Goal: Navigation & Orientation: Find specific page/section

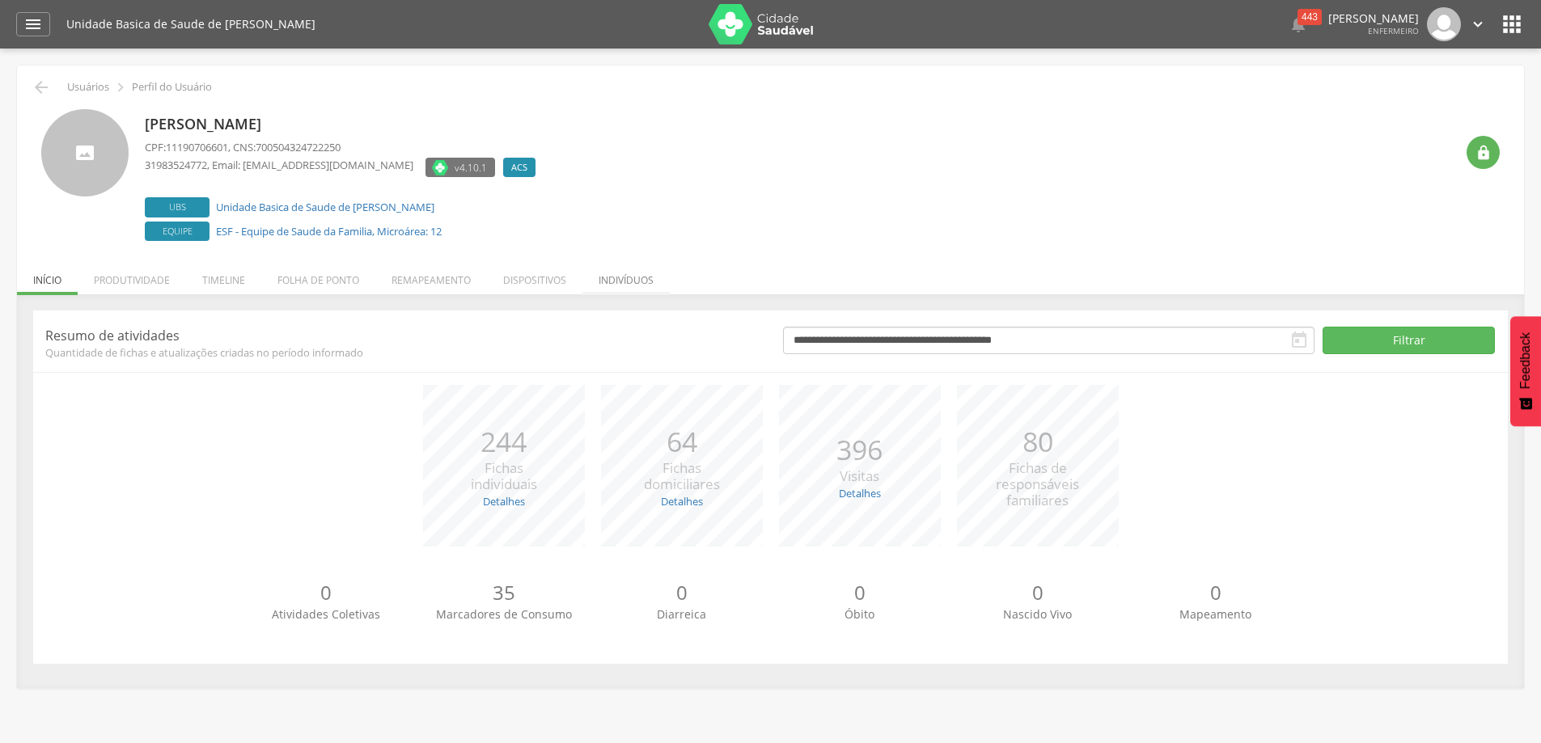
click at [609, 277] on li "Indivíduos" at bounding box center [625, 276] width 87 height 38
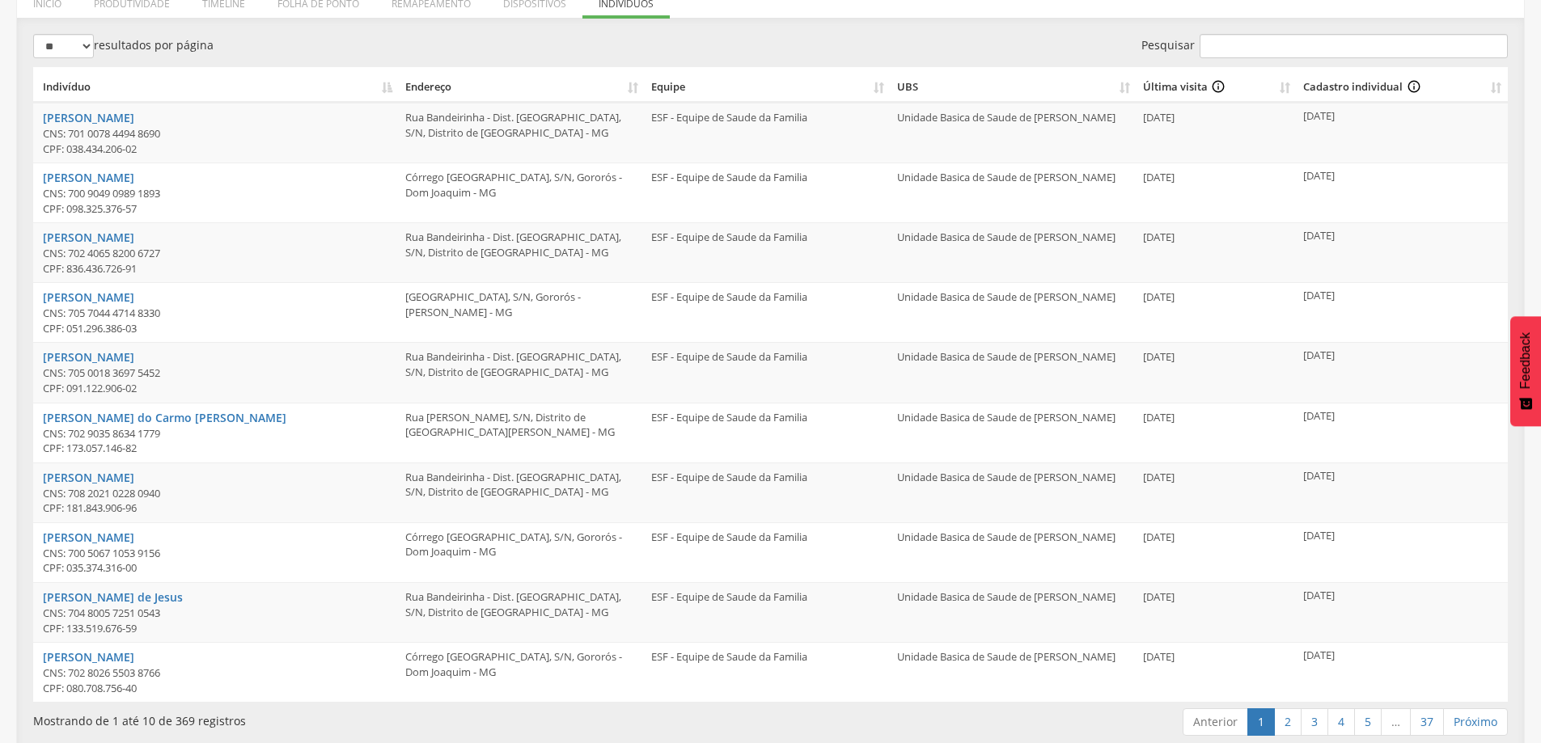
scroll to position [292, 0]
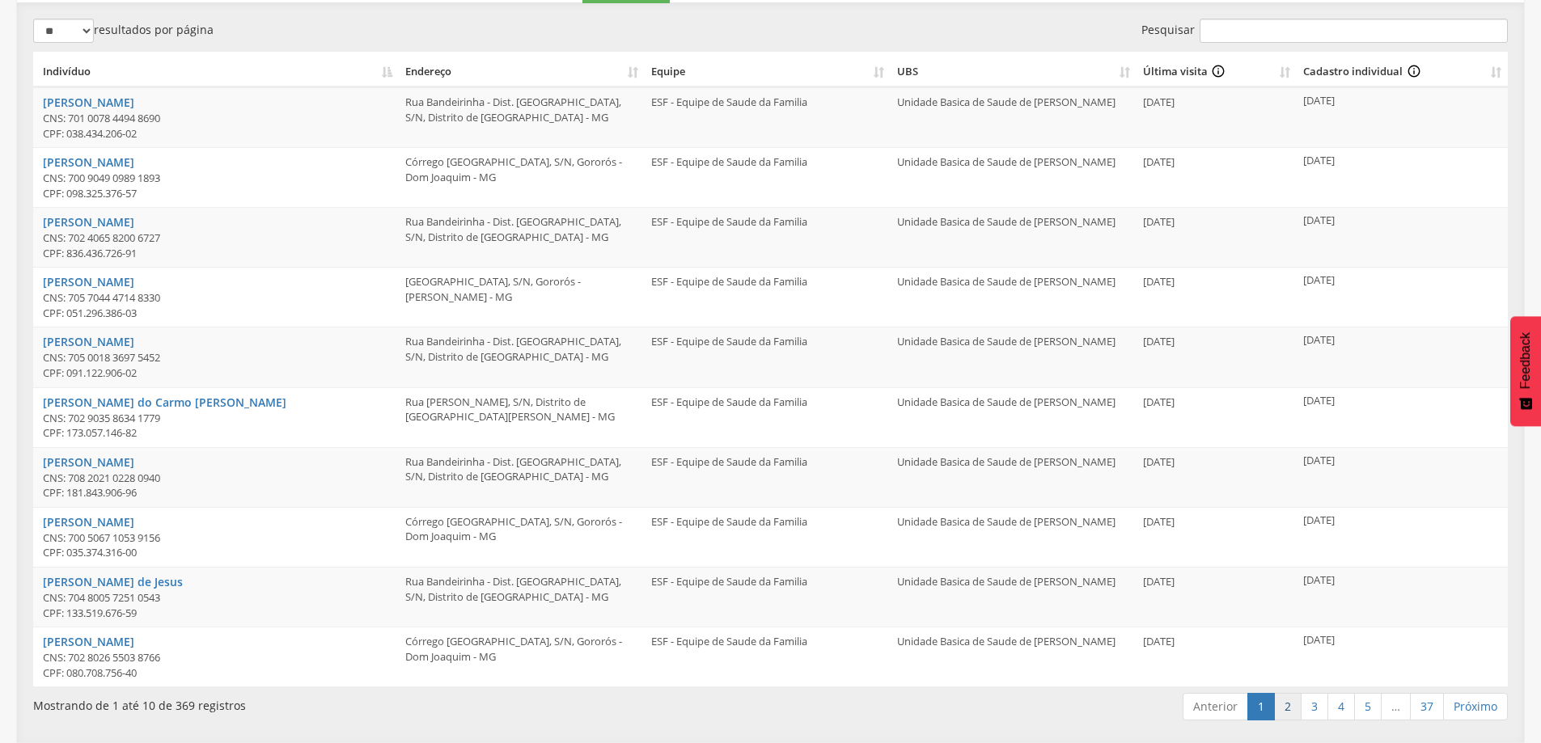
click at [1290, 712] on link "2" at bounding box center [1288, 707] width 28 height 28
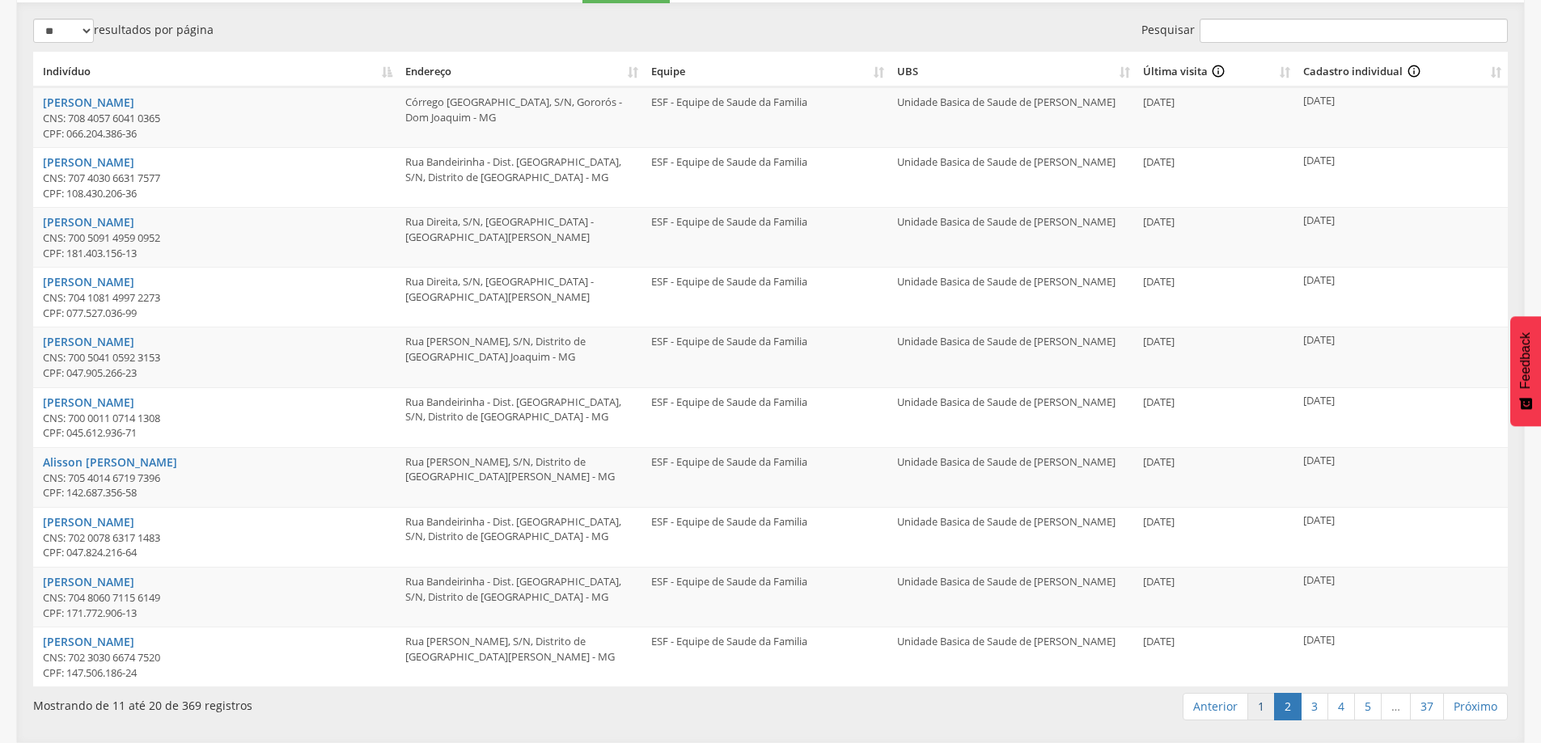
click at [1251, 713] on link "1" at bounding box center [1262, 707] width 28 height 28
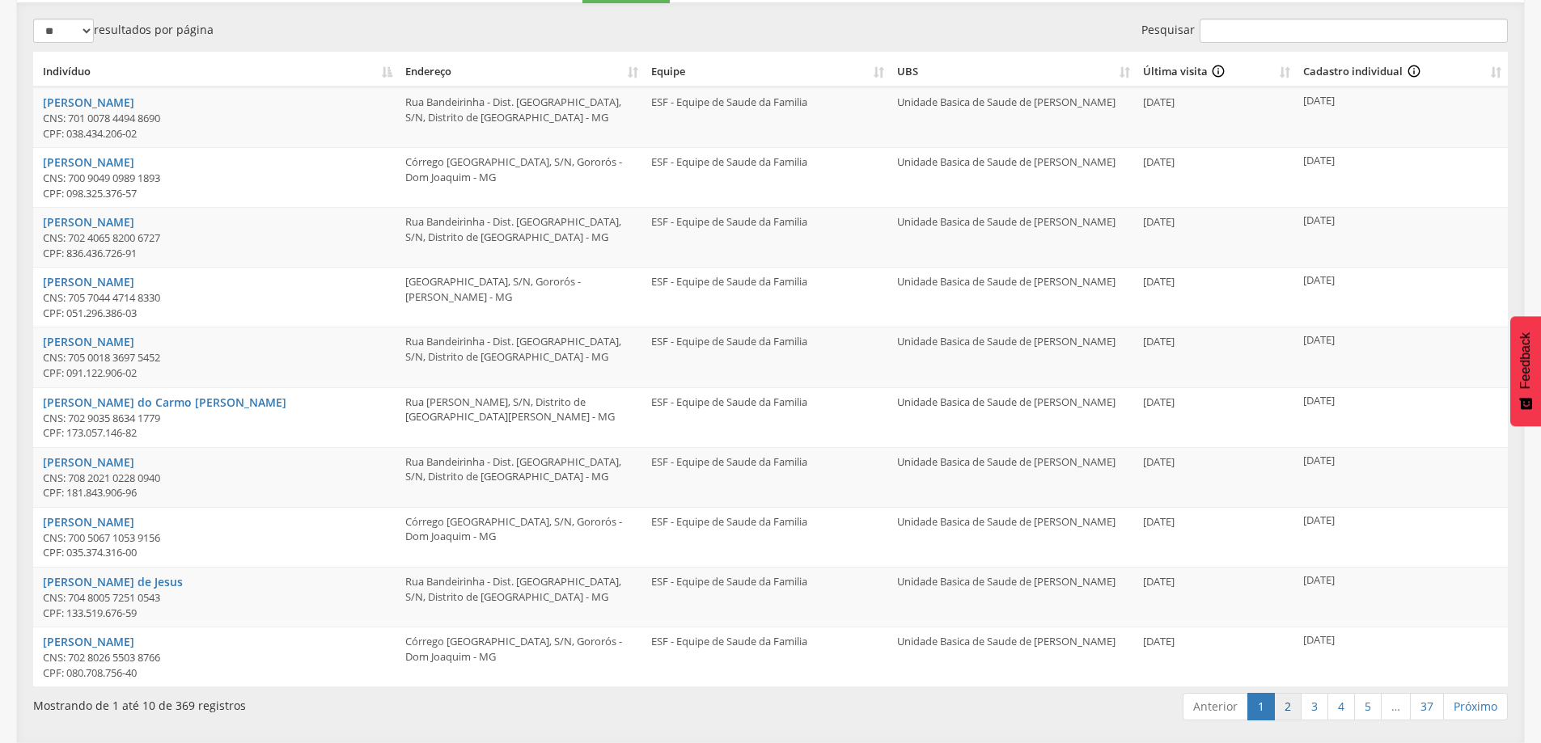
click at [1281, 699] on link "2" at bounding box center [1288, 707] width 28 height 28
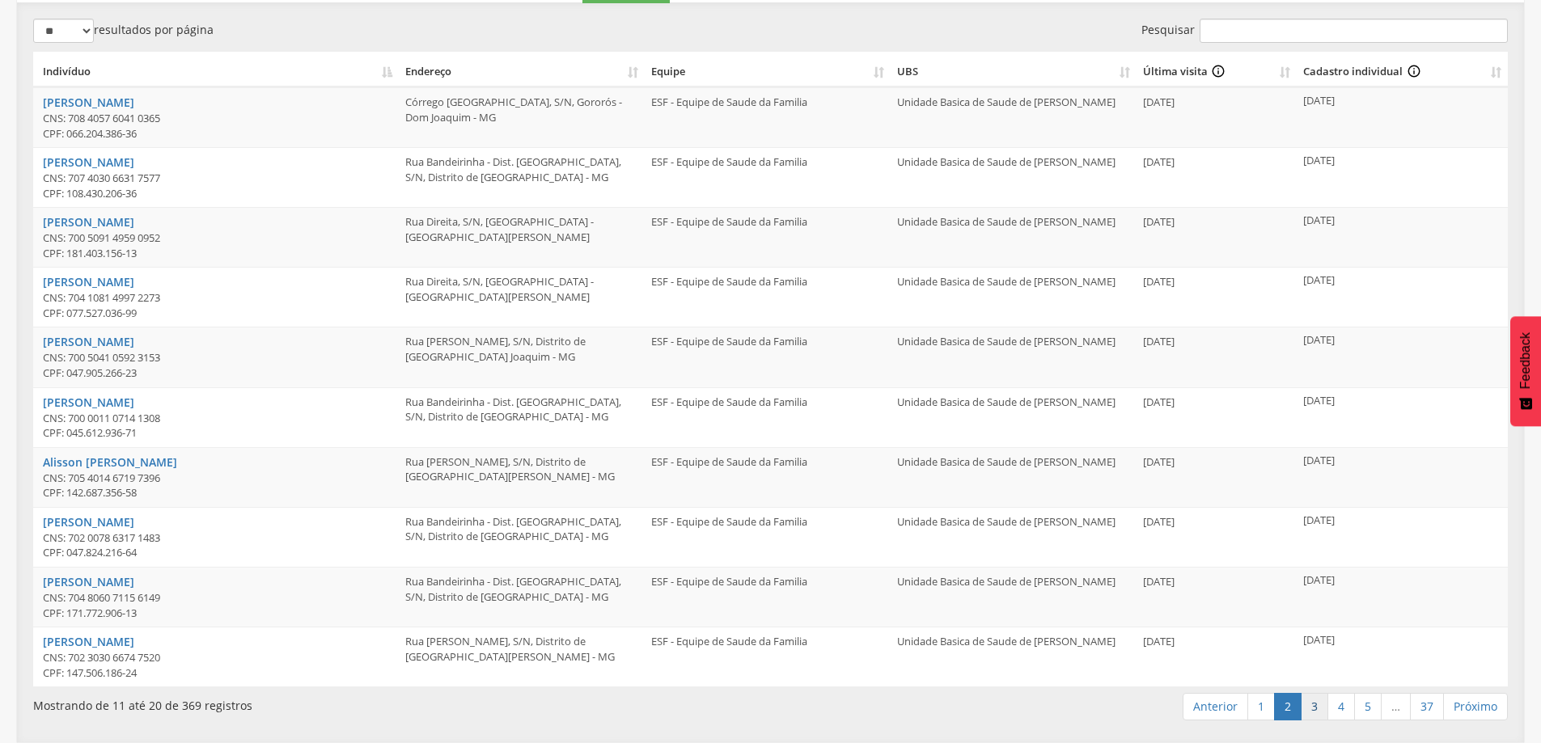
click at [1316, 705] on link "3" at bounding box center [1315, 707] width 28 height 28
click at [1341, 702] on link "4" at bounding box center [1342, 707] width 28 height 28
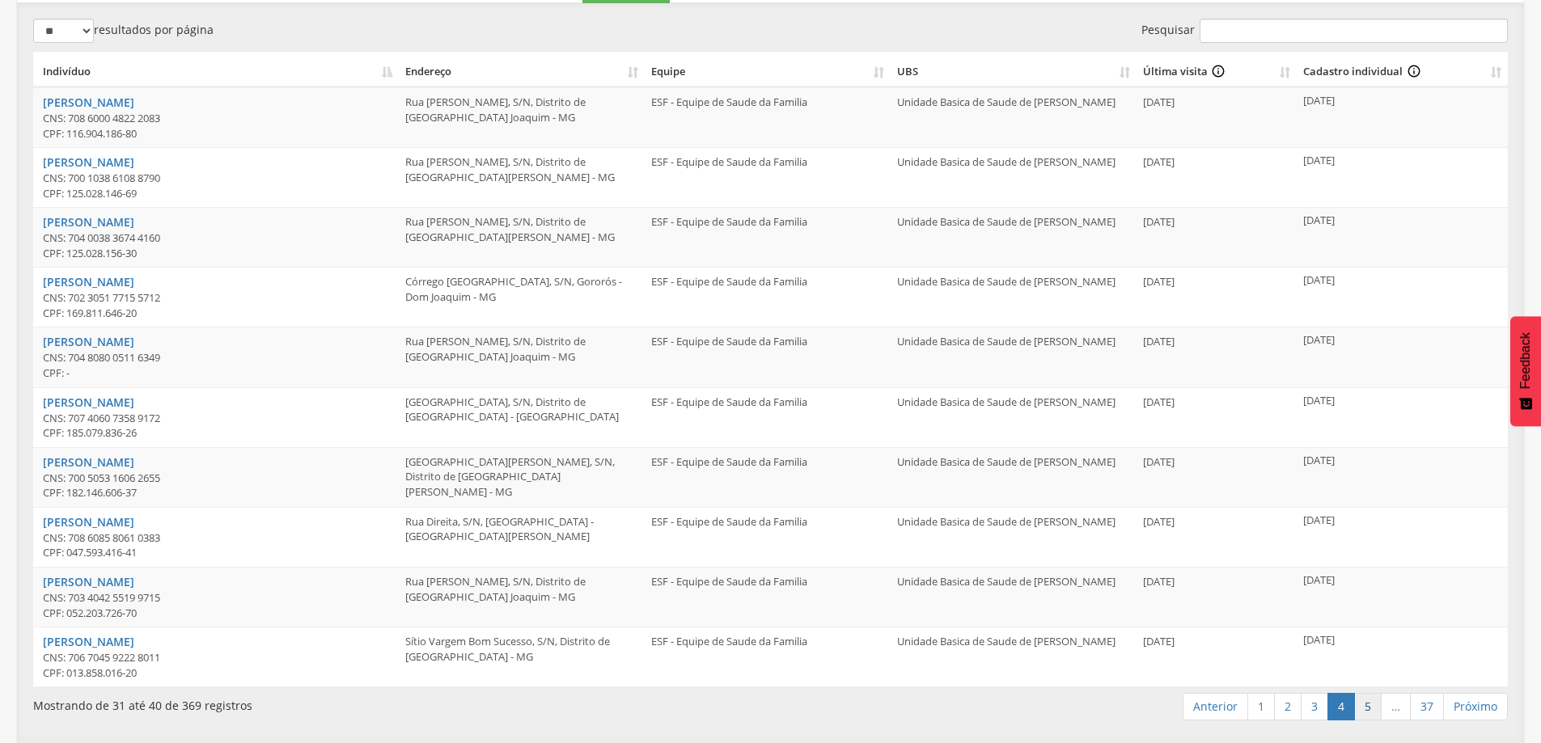
click at [1371, 700] on link "5" at bounding box center [1368, 707] width 28 height 28
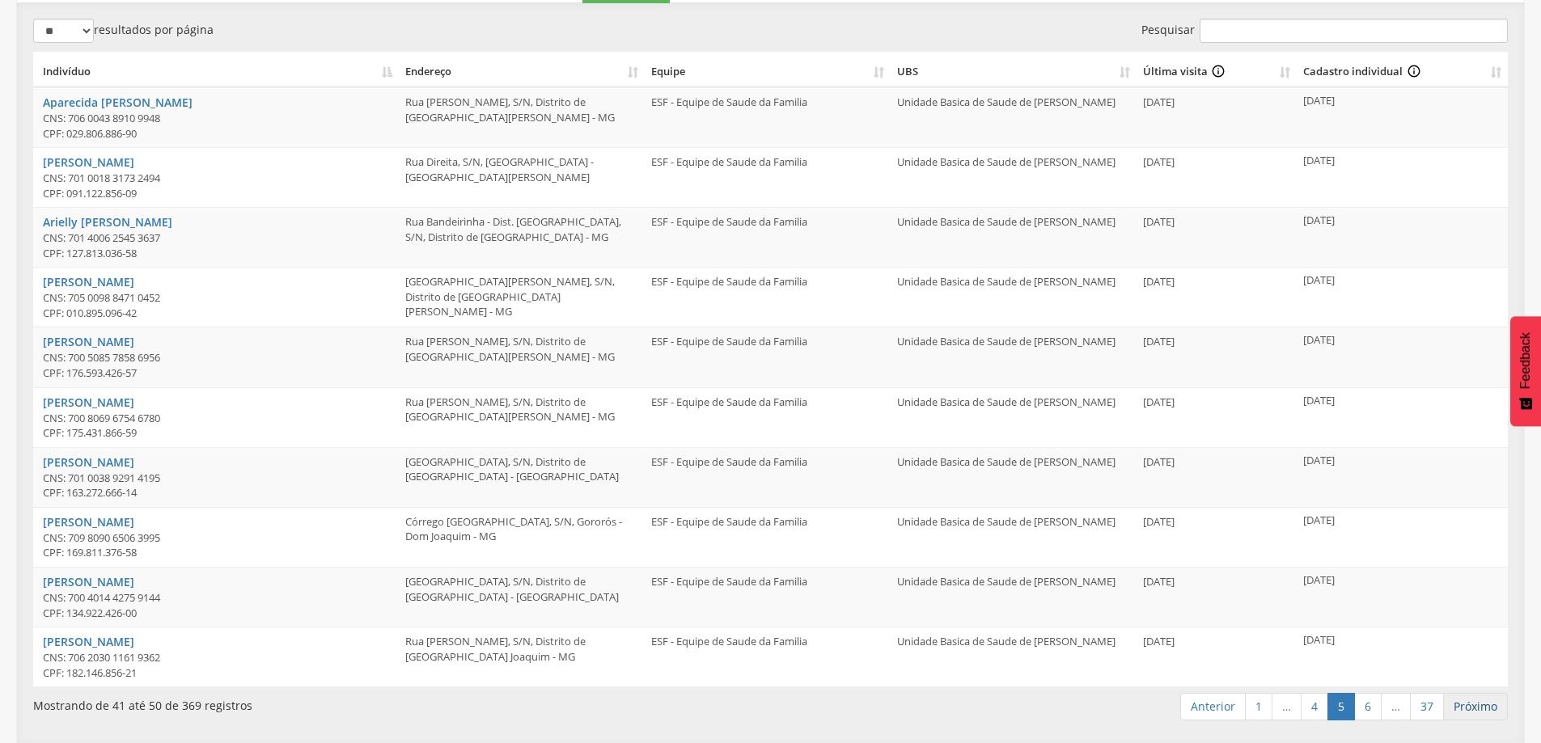
click at [1468, 705] on link "Próximo" at bounding box center [1475, 707] width 65 height 28
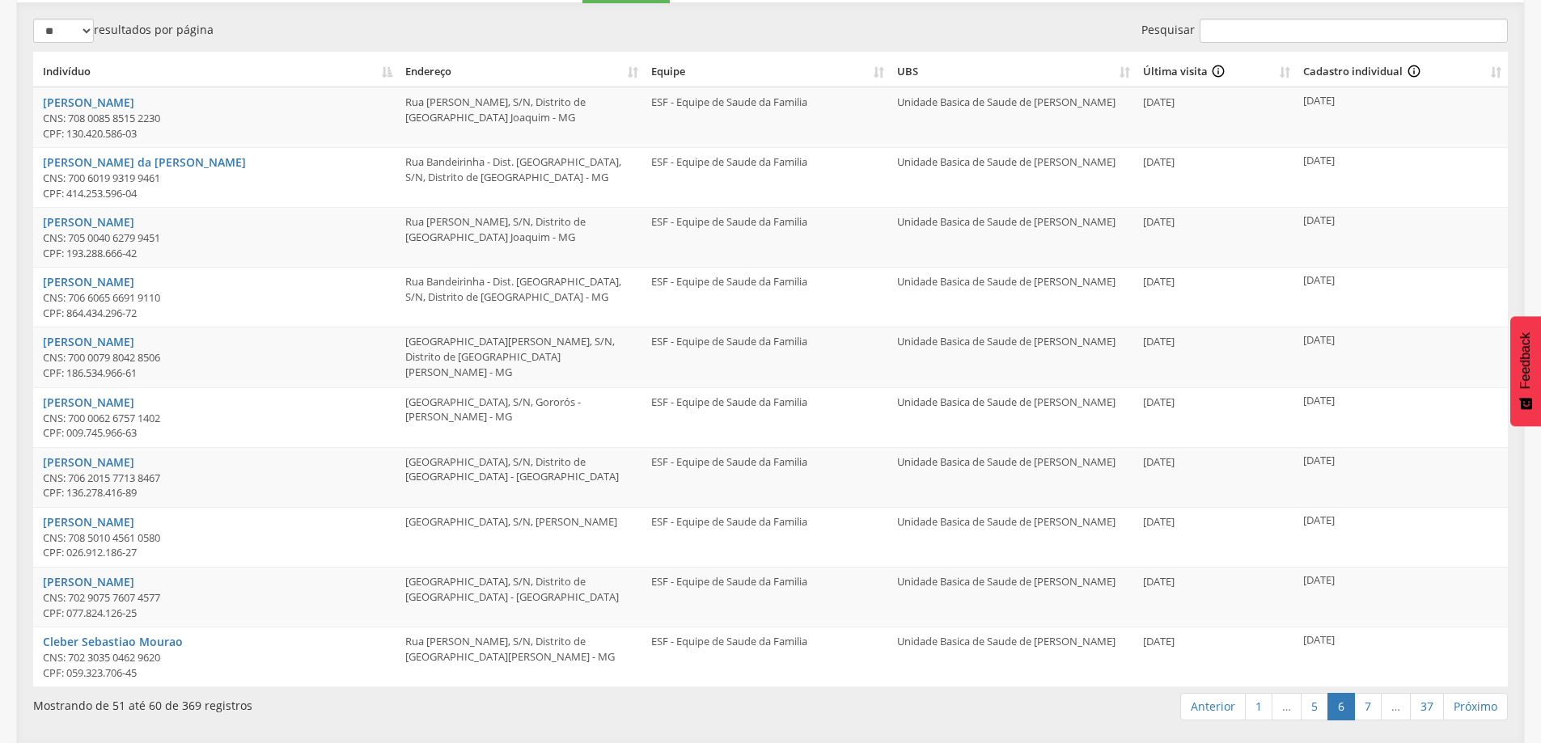
click at [1468, 705] on link "Próximo" at bounding box center [1475, 707] width 65 height 28
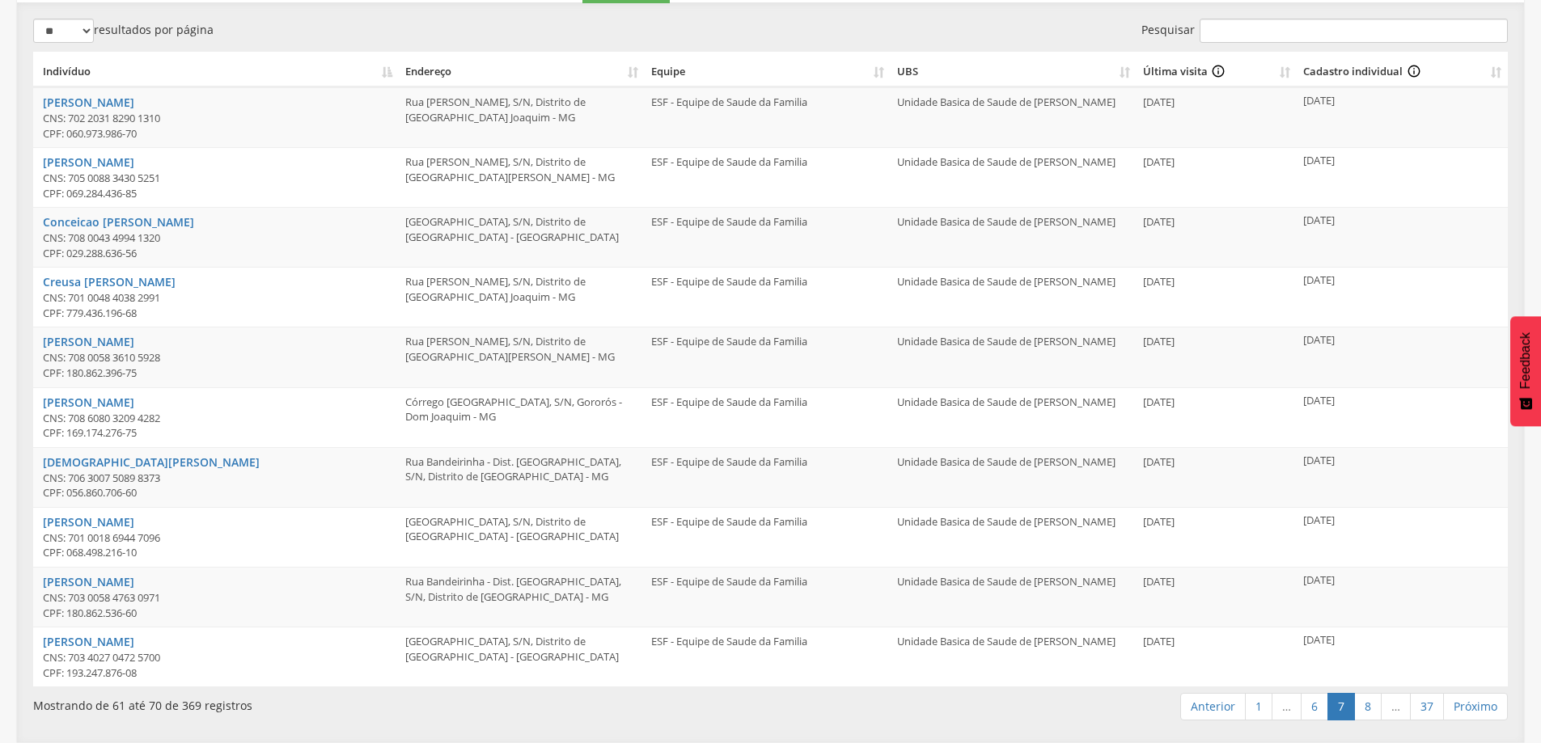
click at [1468, 705] on link "Próximo" at bounding box center [1475, 707] width 65 height 28
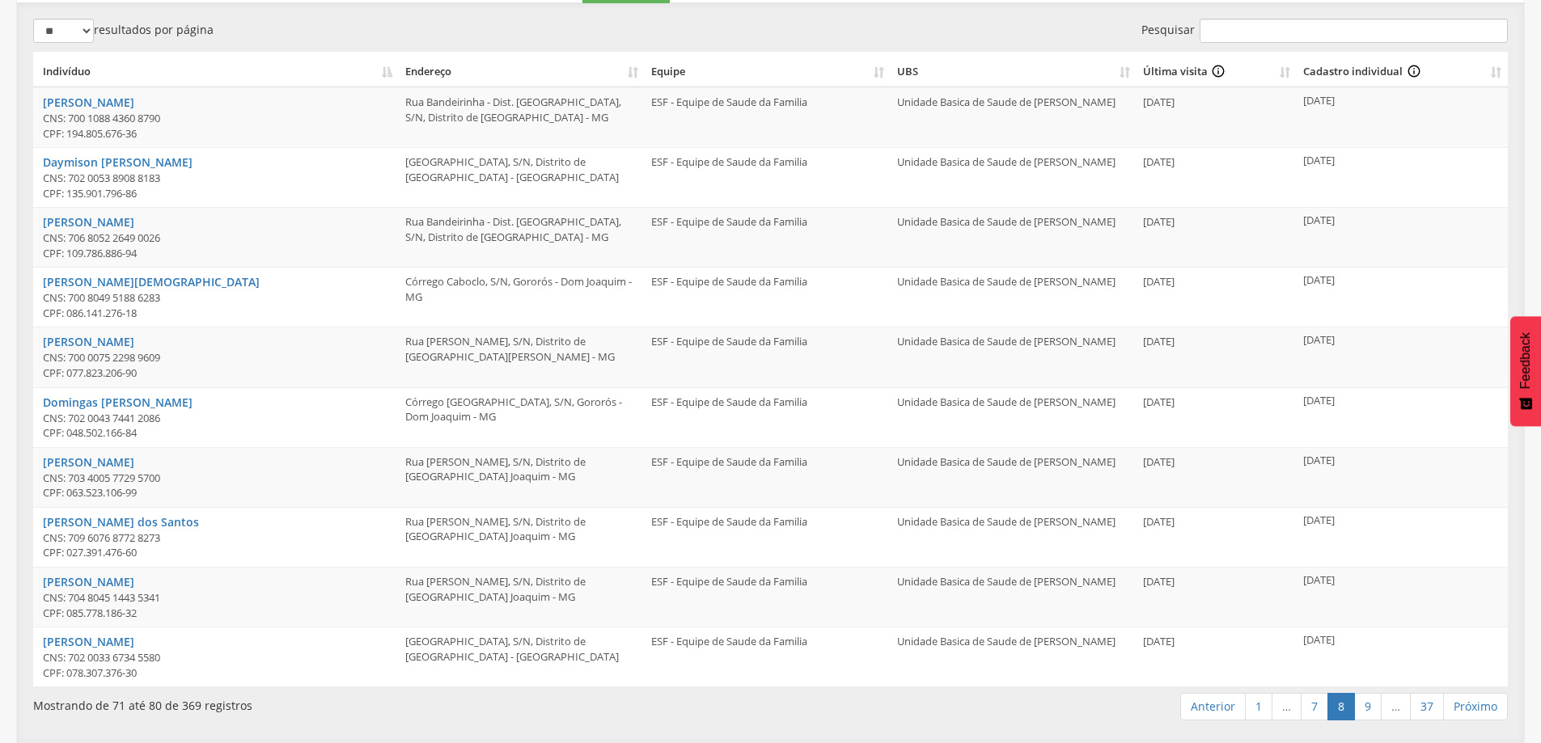
click at [1468, 705] on link "Próximo" at bounding box center [1475, 707] width 65 height 28
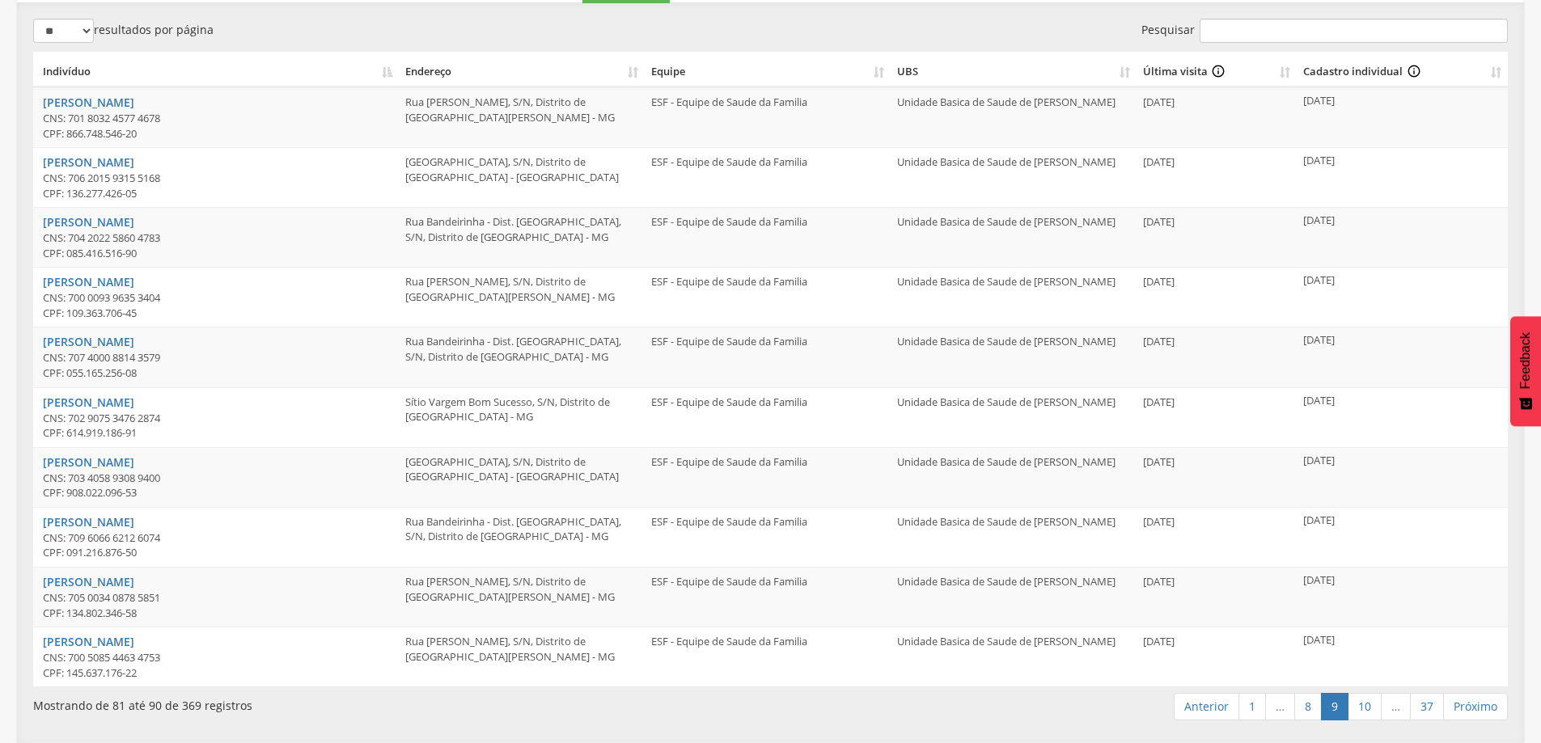
click at [1468, 705] on link "Próximo" at bounding box center [1475, 707] width 65 height 28
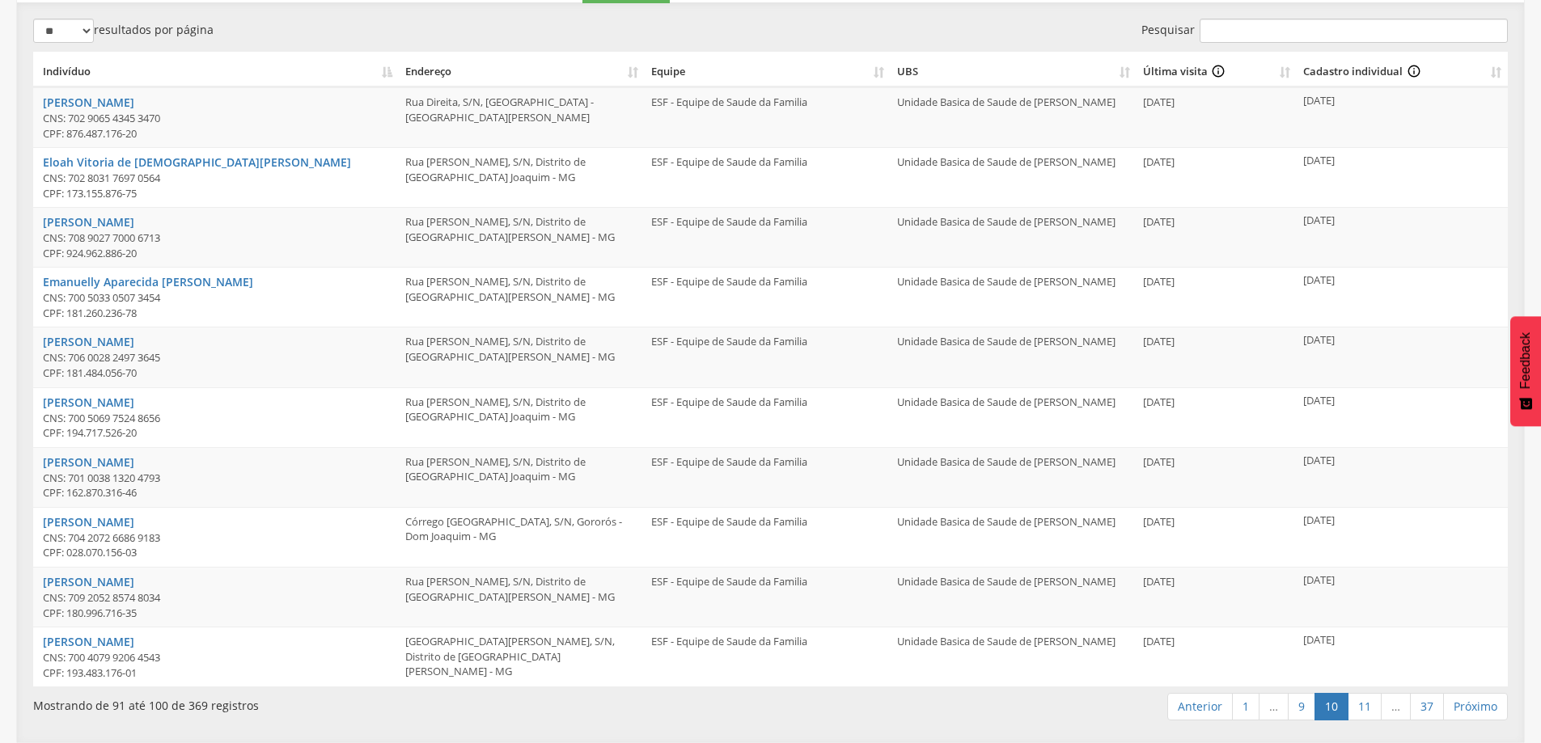
click at [1468, 705] on link "Próximo" at bounding box center [1475, 707] width 65 height 28
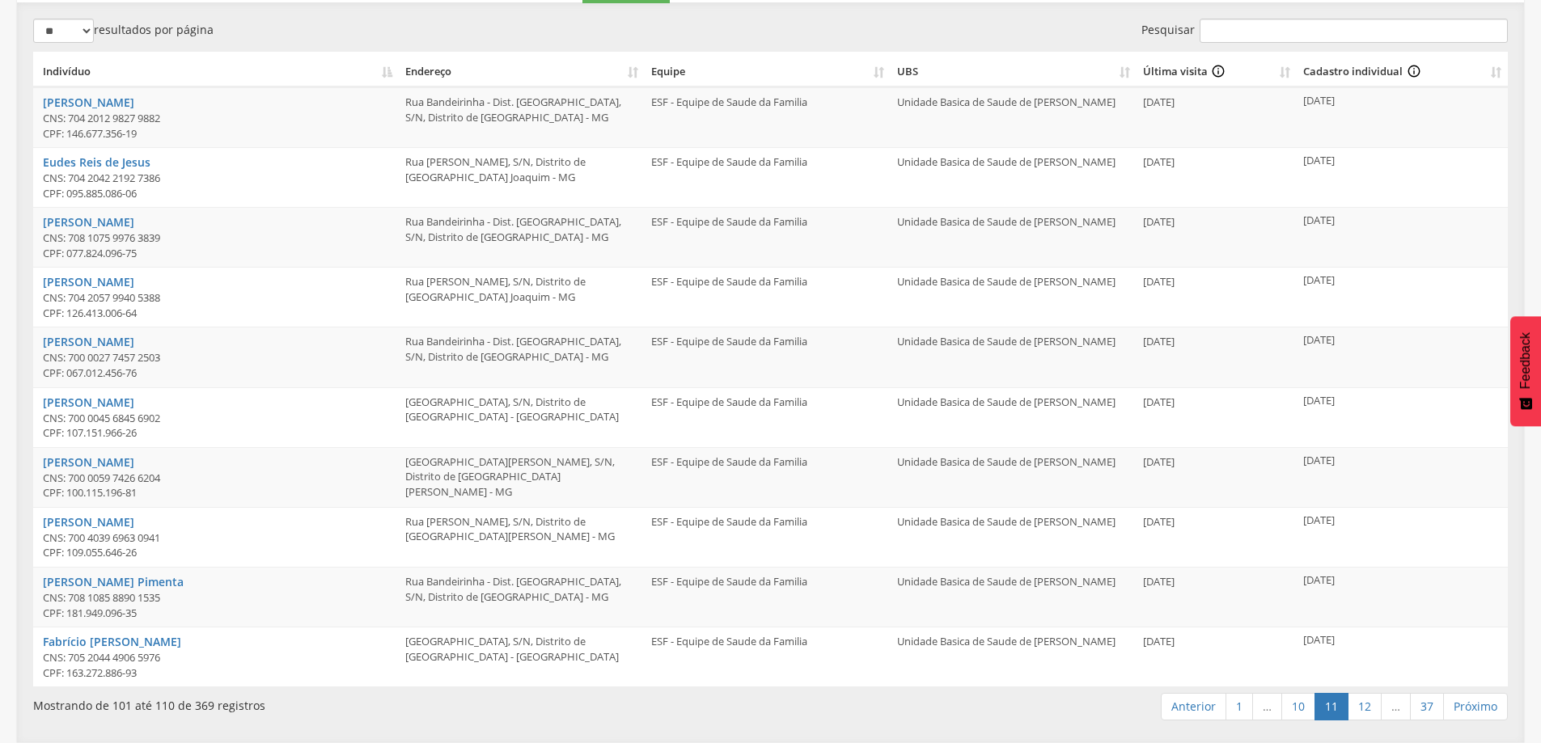
click at [1468, 705] on link "Próximo" at bounding box center [1475, 707] width 65 height 28
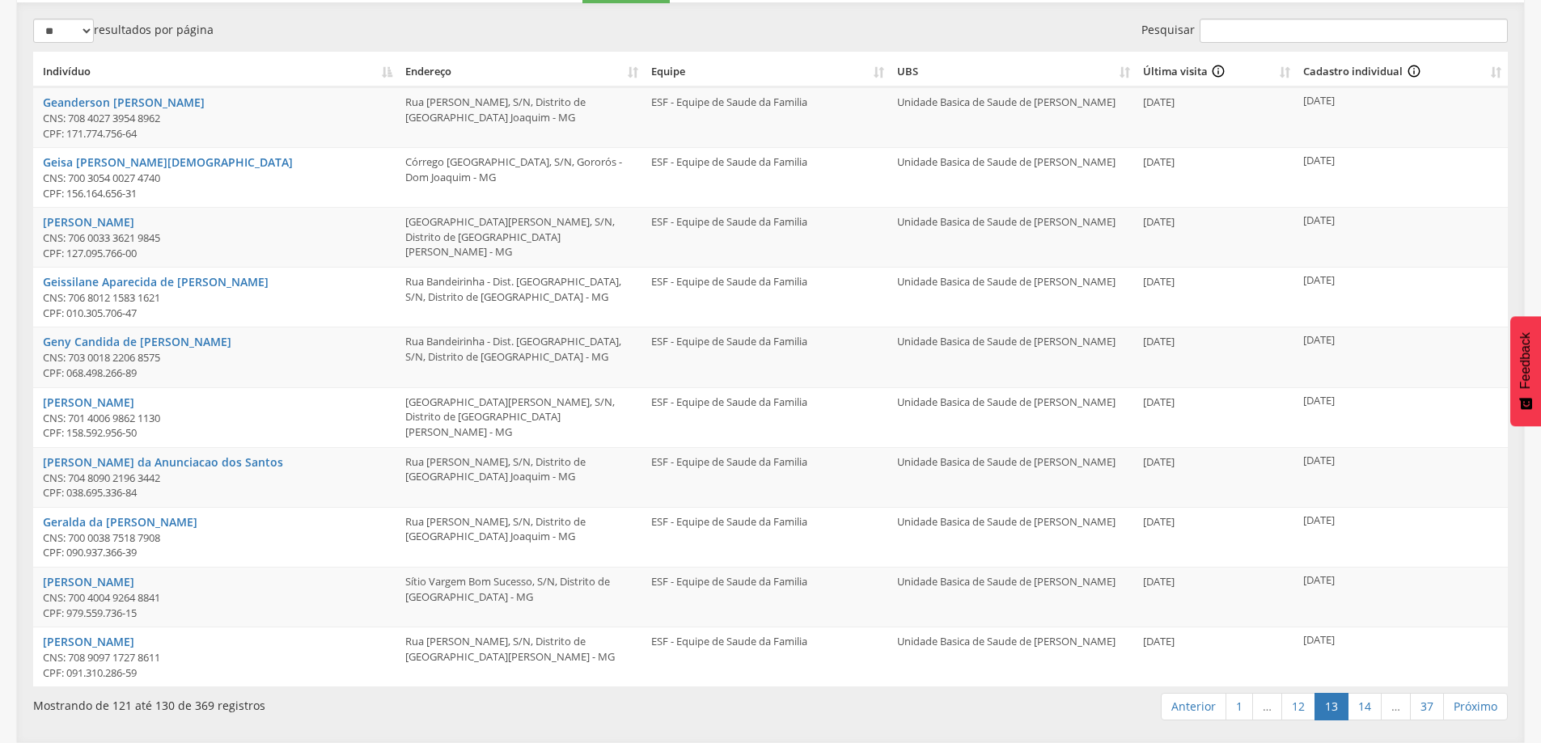
click at [1468, 705] on link "Próximo" at bounding box center [1475, 707] width 65 height 28
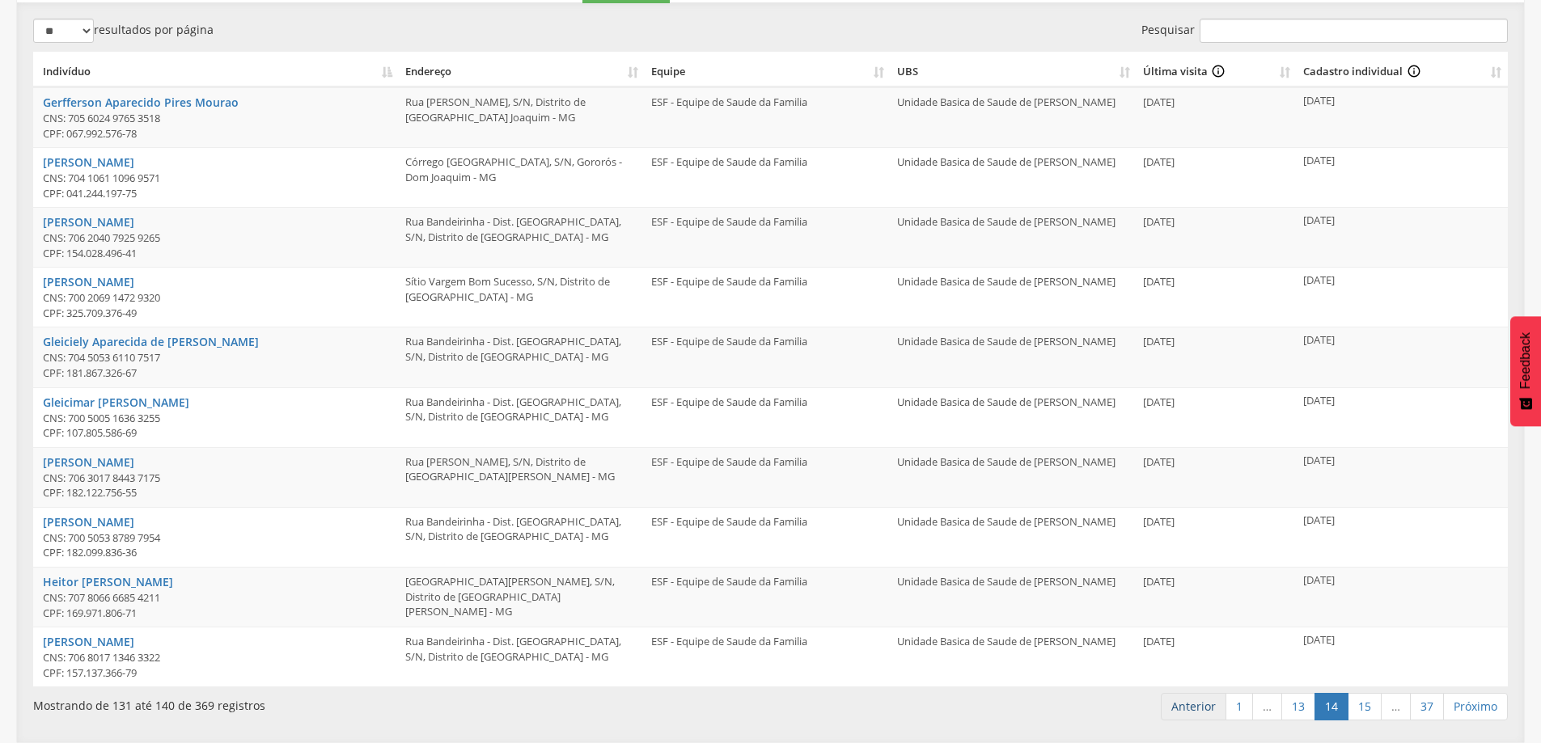
click at [1201, 708] on link "Anterior" at bounding box center [1194, 707] width 66 height 28
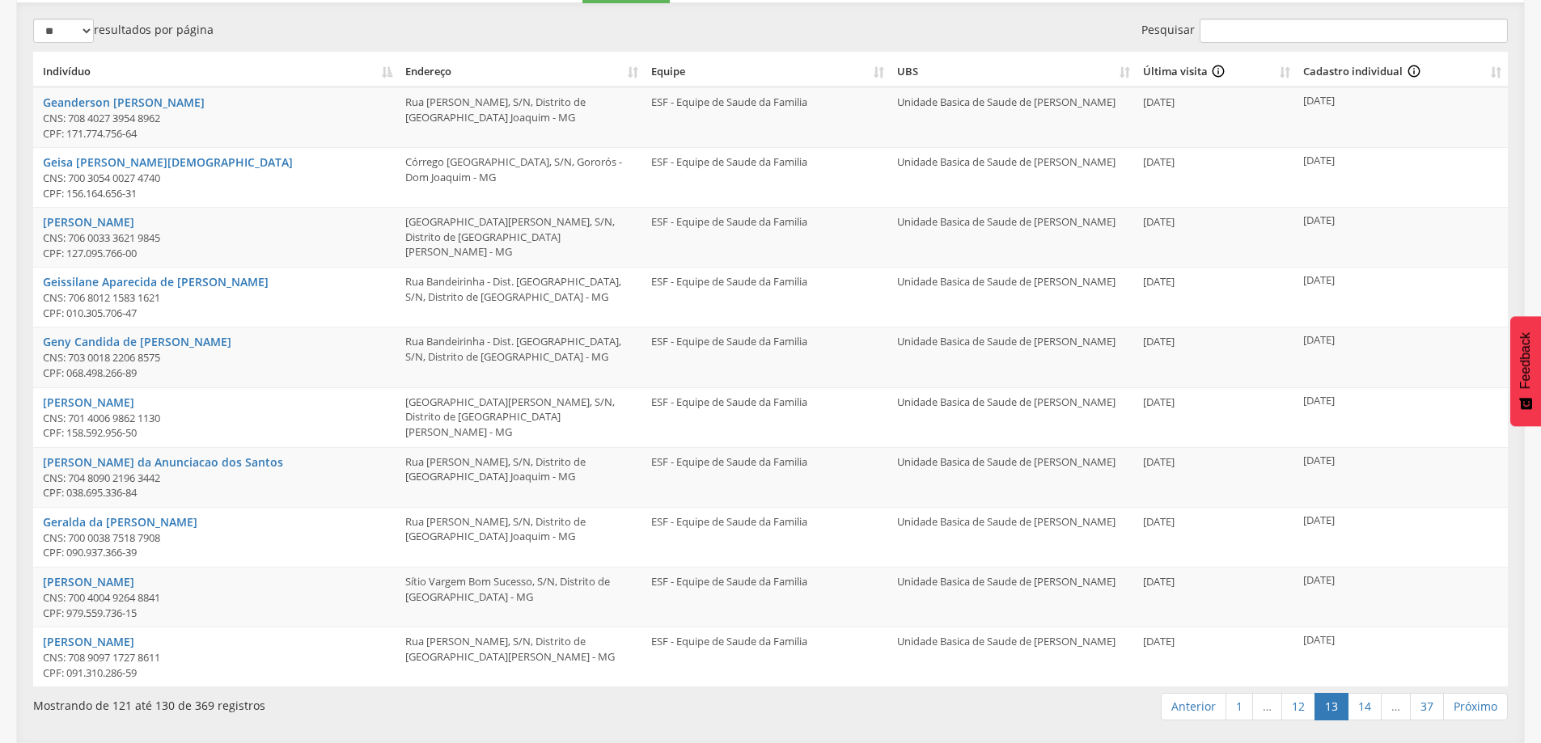
click at [1201, 708] on link "Anterior" at bounding box center [1194, 707] width 66 height 28
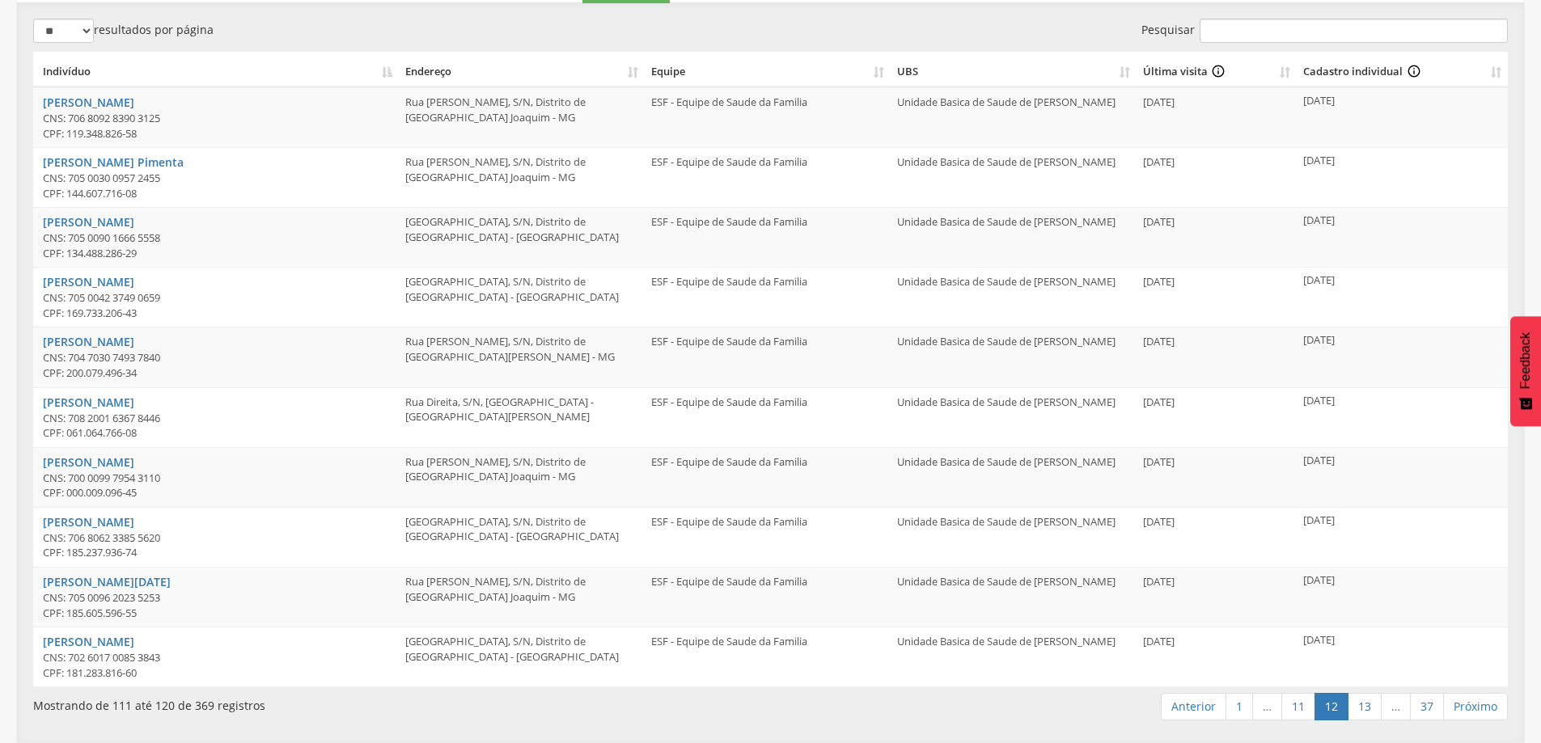
click at [1201, 708] on link "Anterior" at bounding box center [1194, 707] width 66 height 28
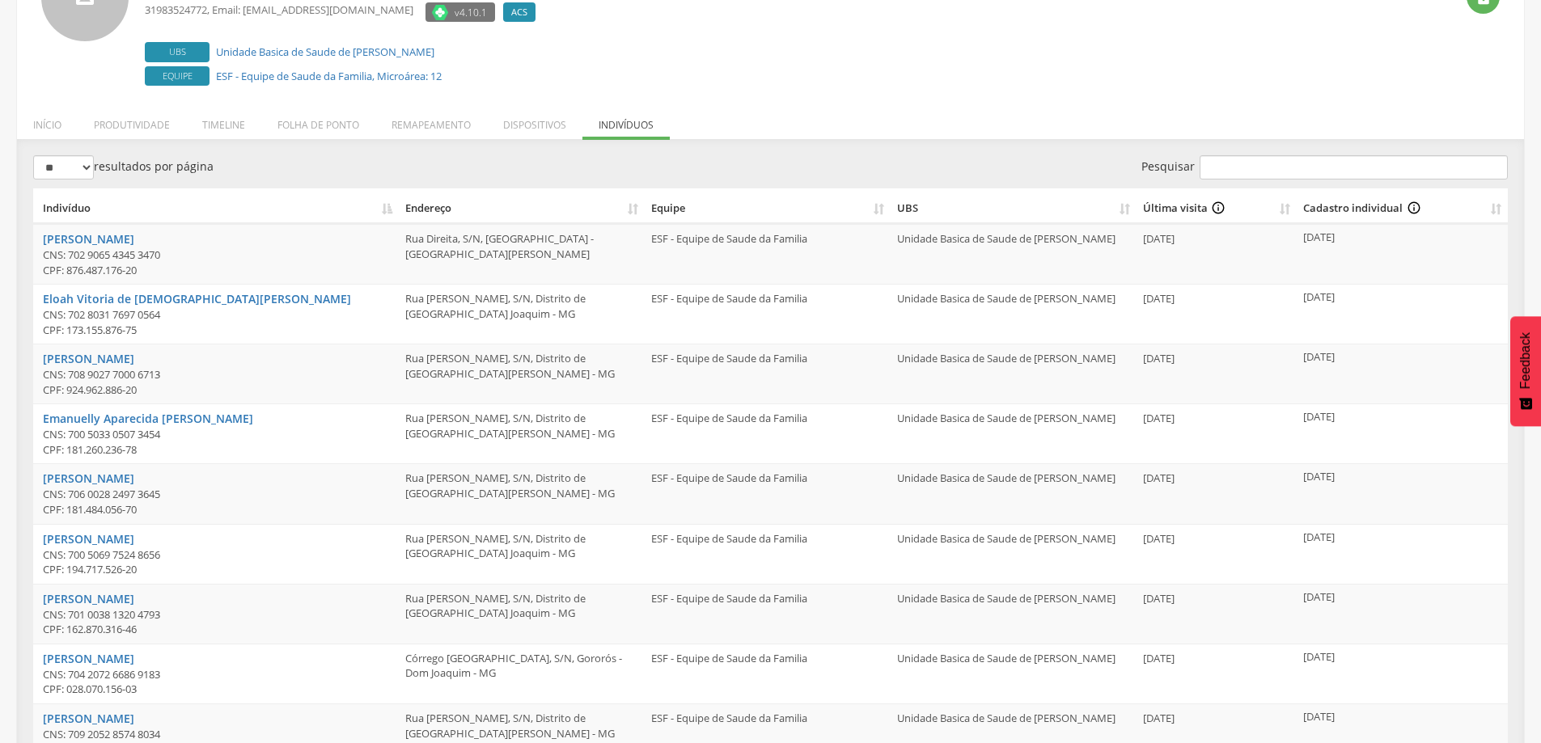
scroll to position [0, 0]
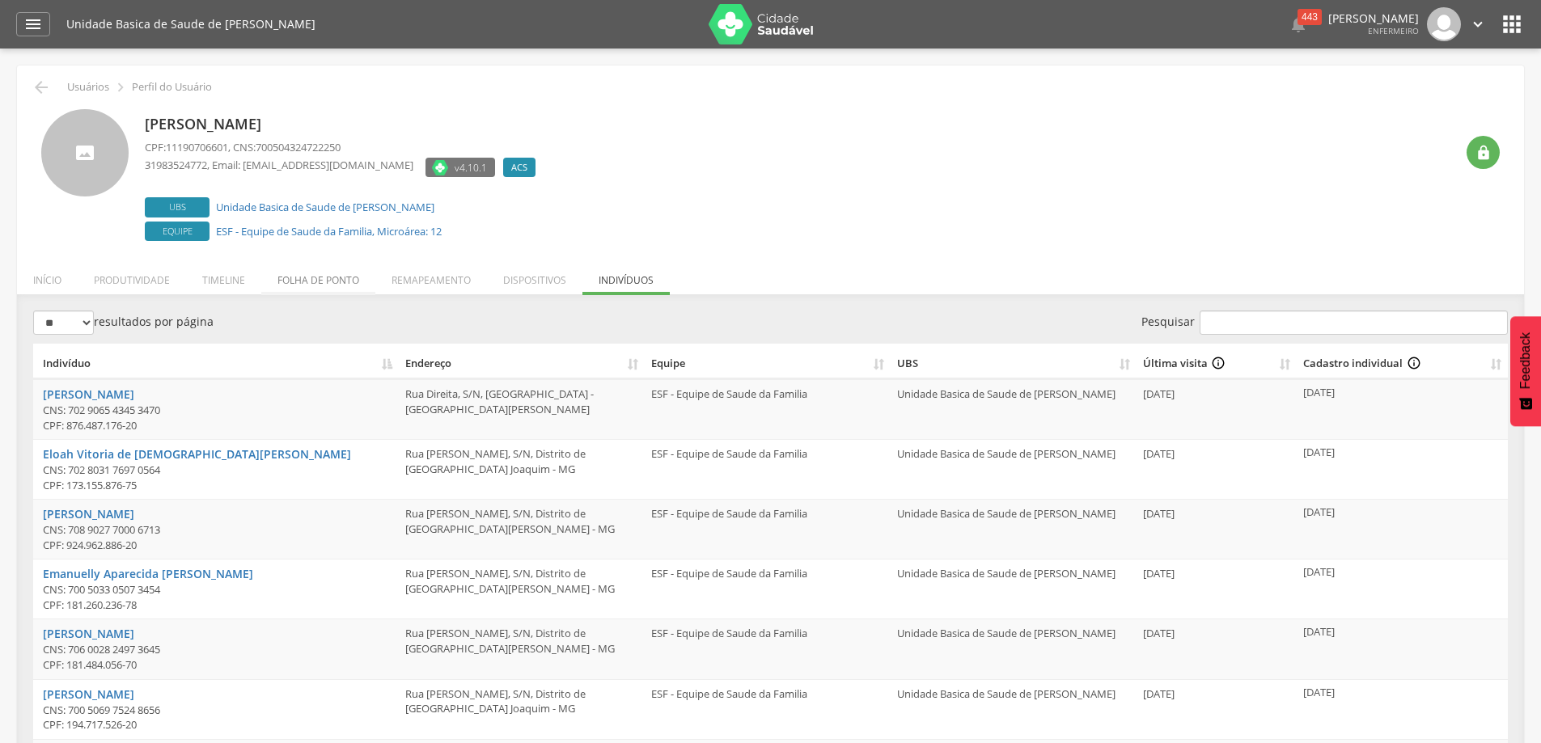
click at [311, 279] on li "Folha de ponto" at bounding box center [318, 276] width 114 height 38
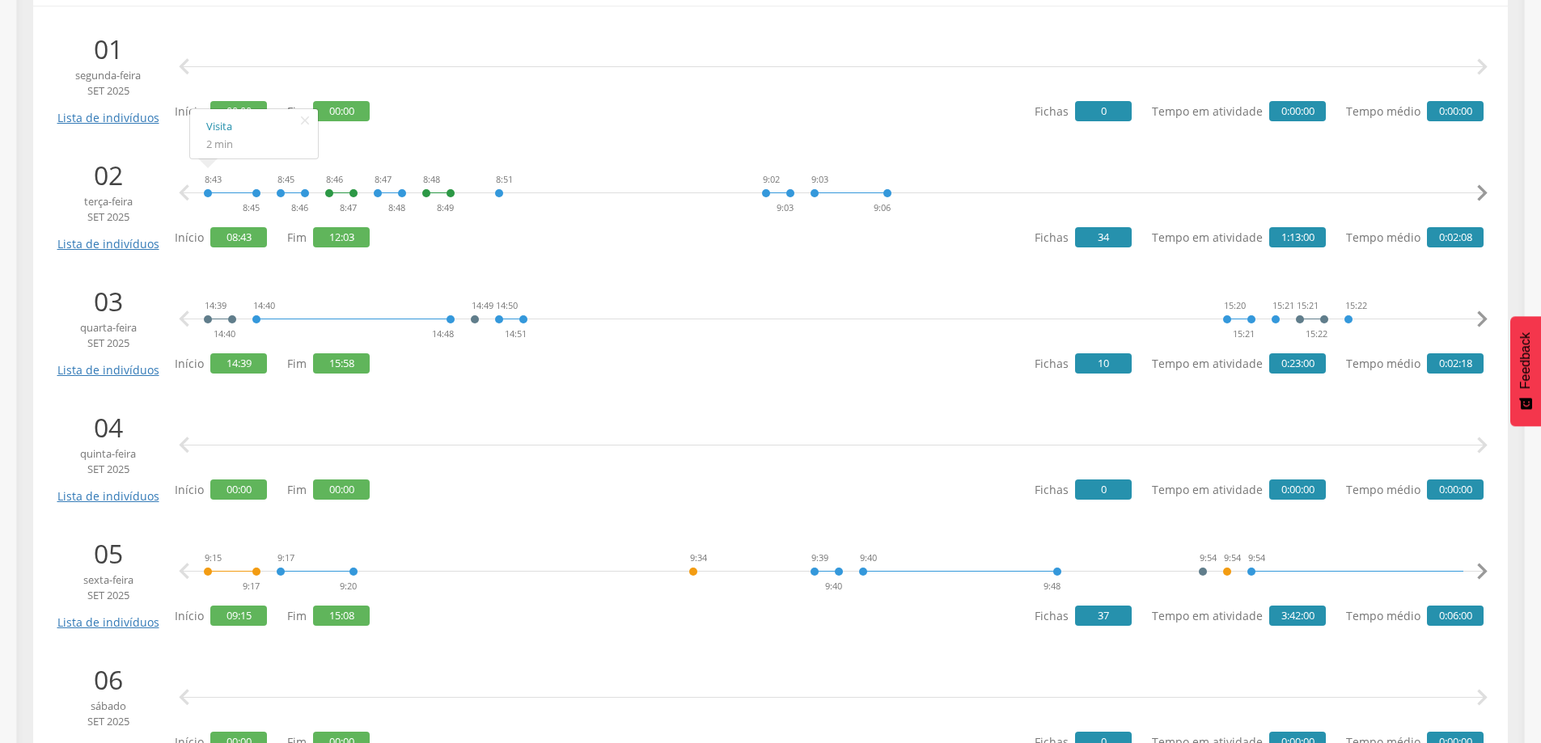
scroll to position [405, 0]
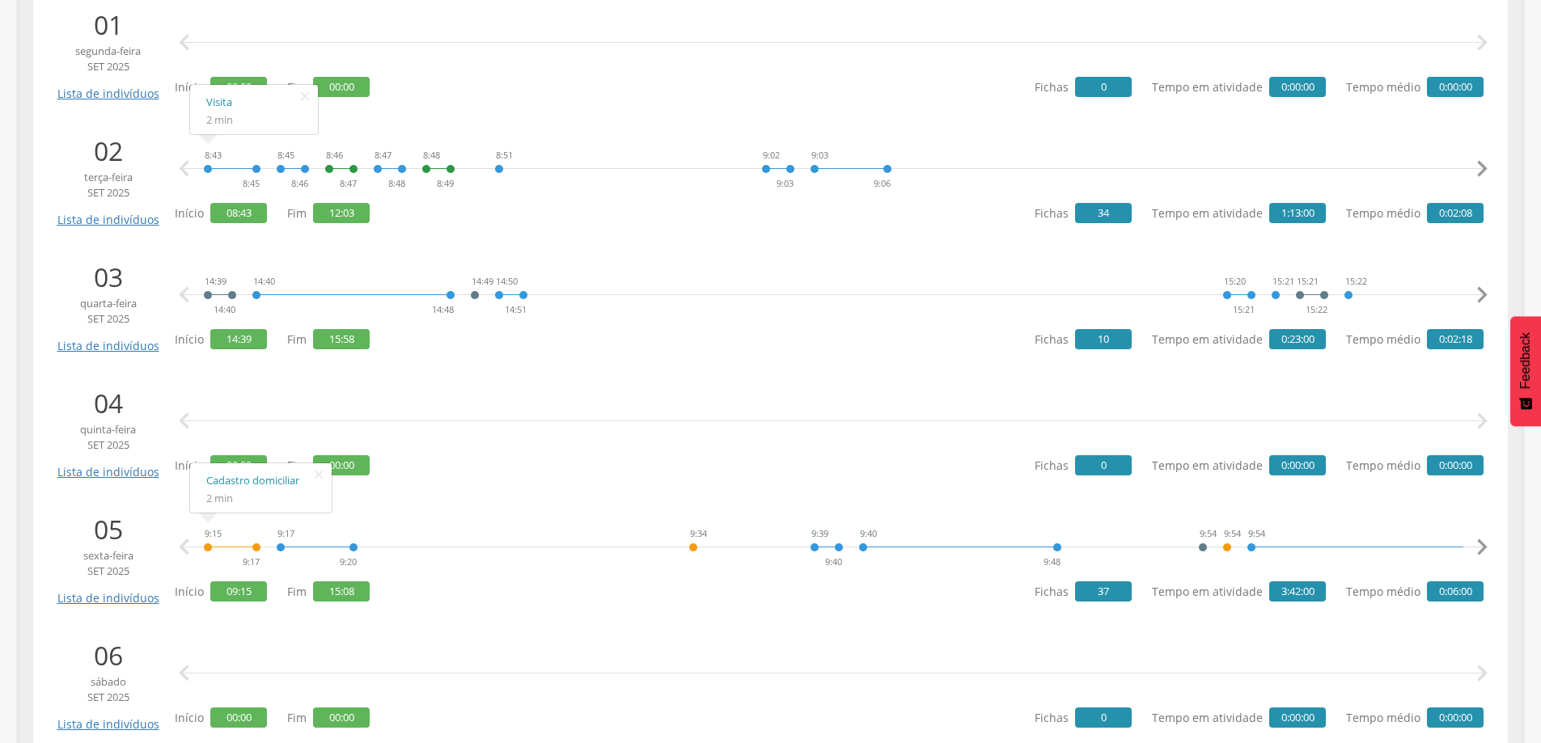
click at [186, 418] on icon "" at bounding box center [184, 421] width 32 height 32
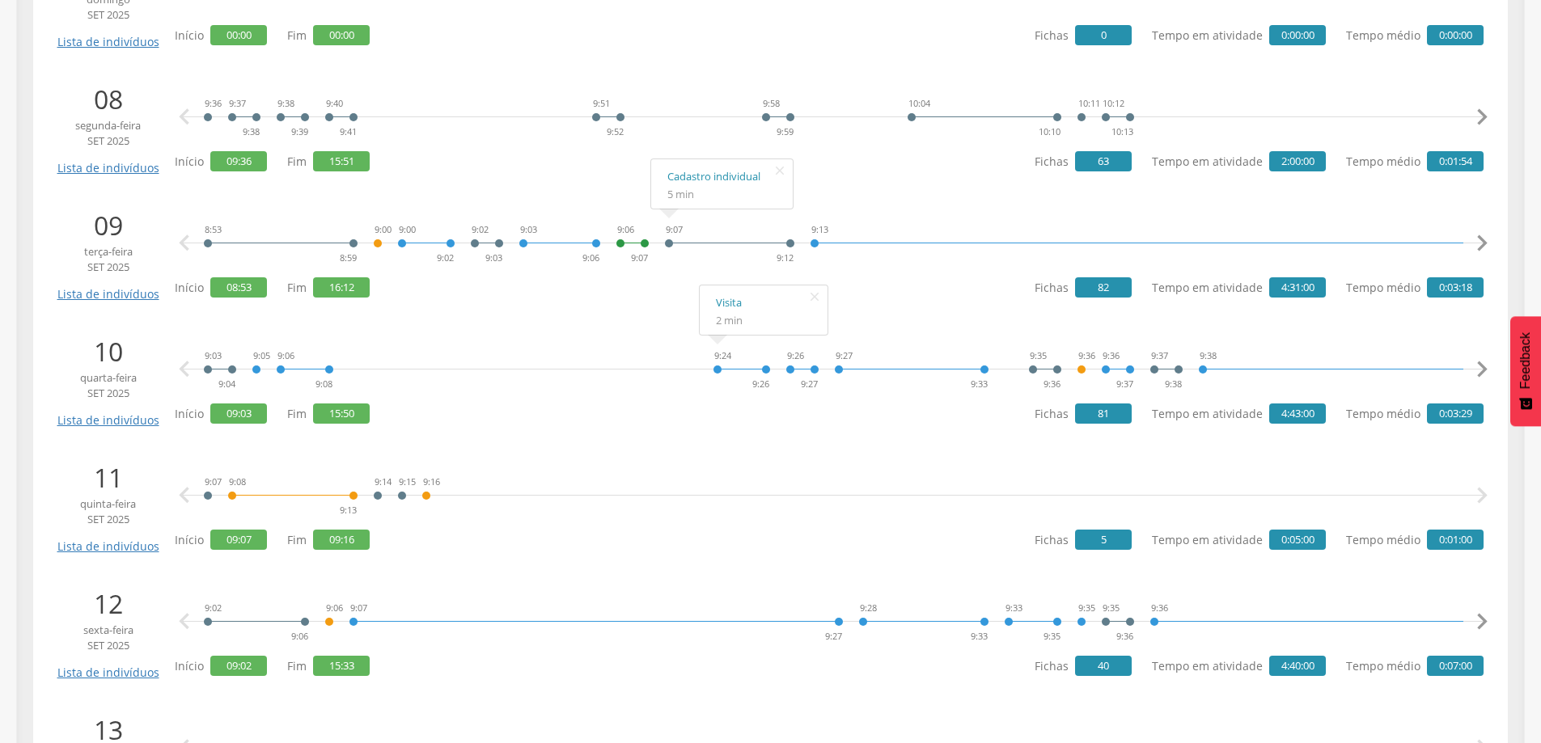
scroll to position [1375, 0]
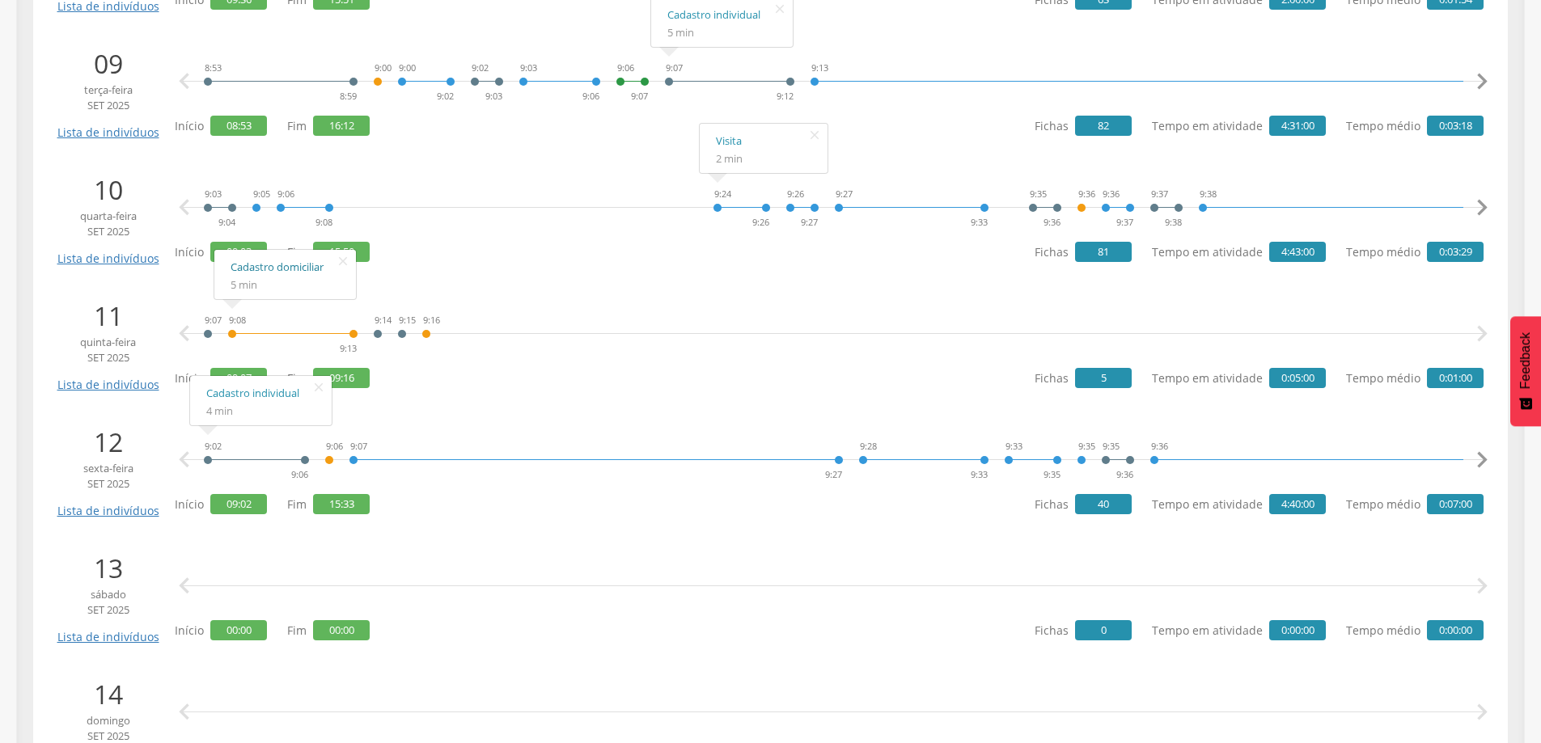
click at [266, 268] on link "Cadastro domiciliar" at bounding box center [285, 267] width 109 height 20
click at [204, 282] on li "Cadastro individual" at bounding box center [261, 282] width 142 height 27
click at [239, 283] on link "Cadastro individual" at bounding box center [260, 283] width 109 height 20
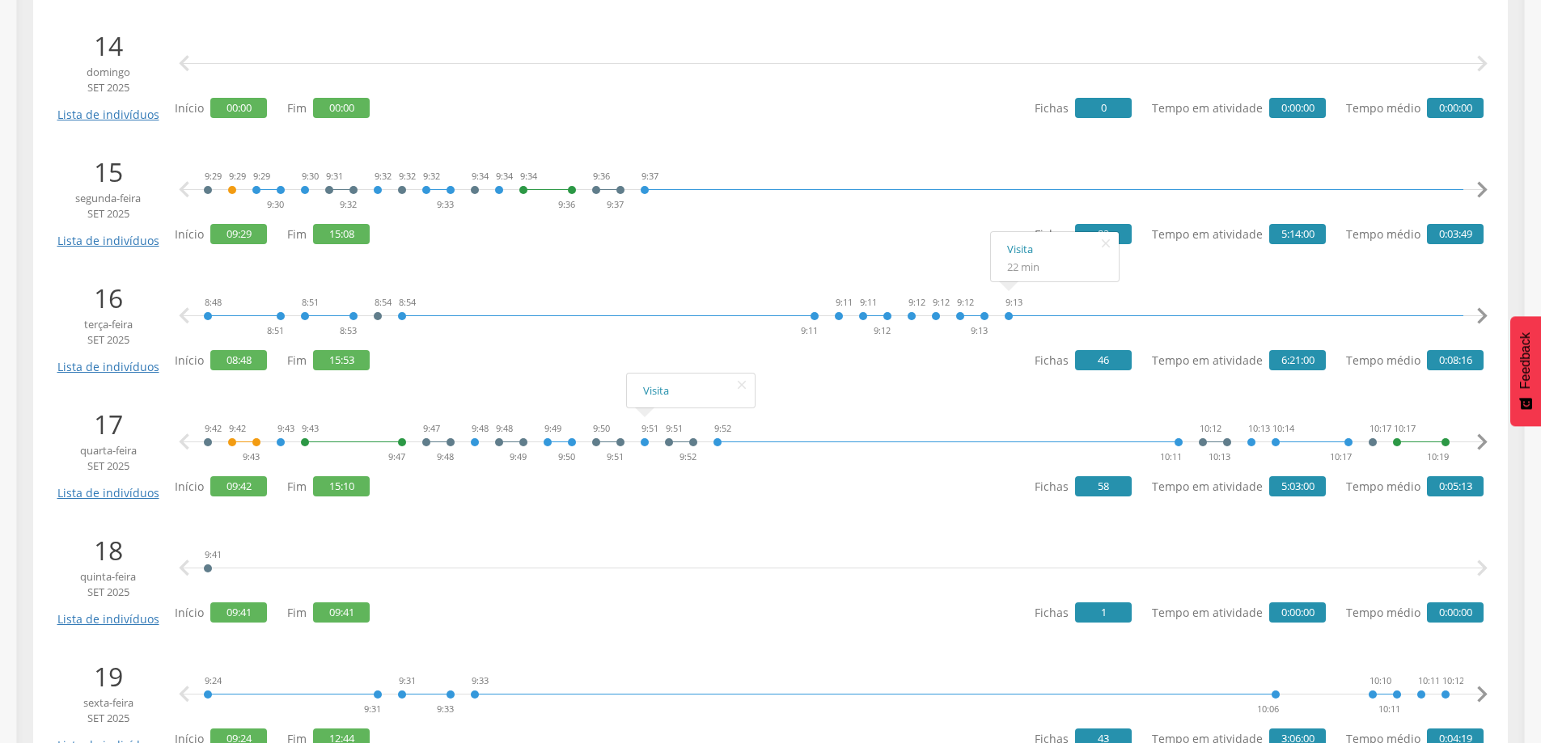
scroll to position [2103, 0]
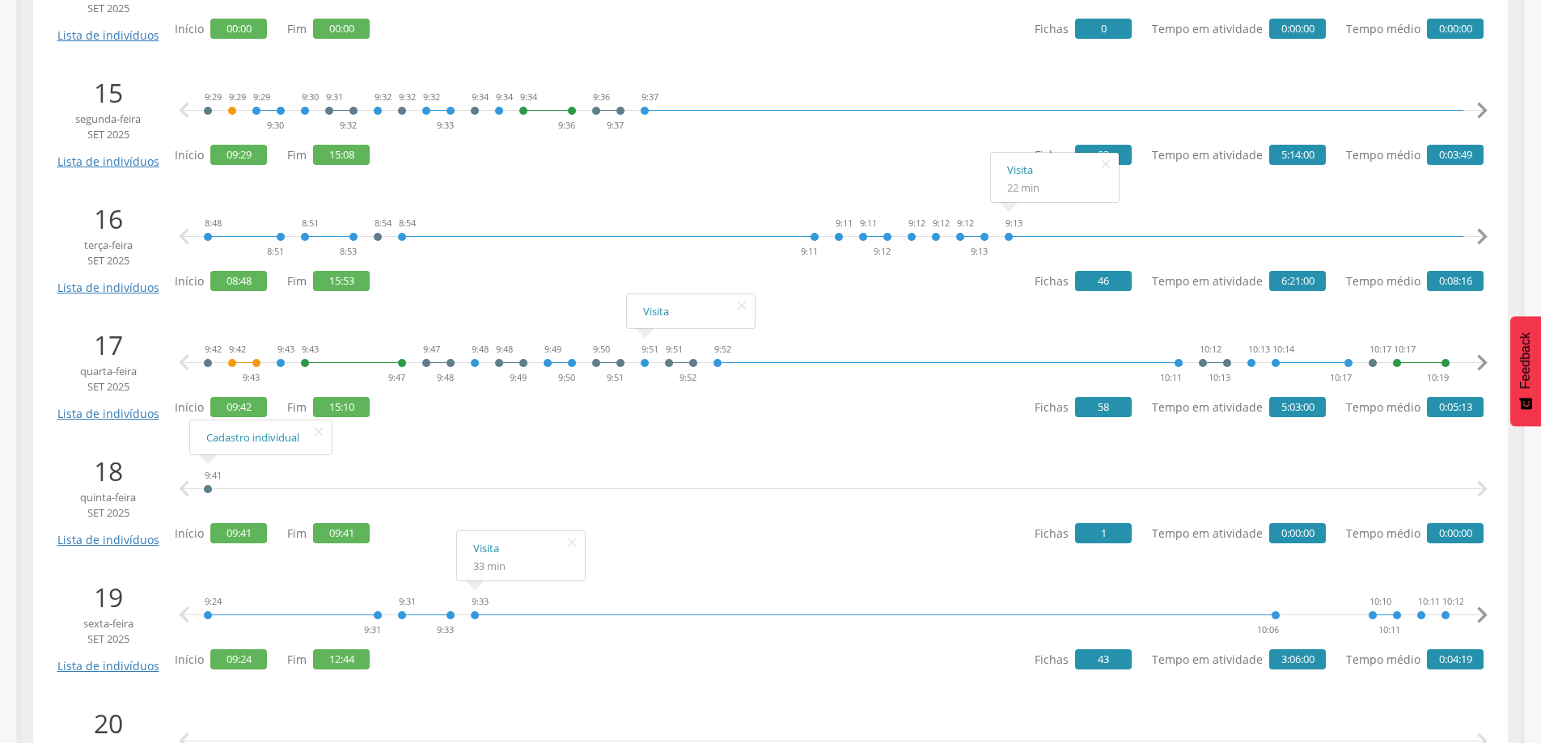
click at [205, 488] on div "9:41" at bounding box center [208, 489] width 10 height 49
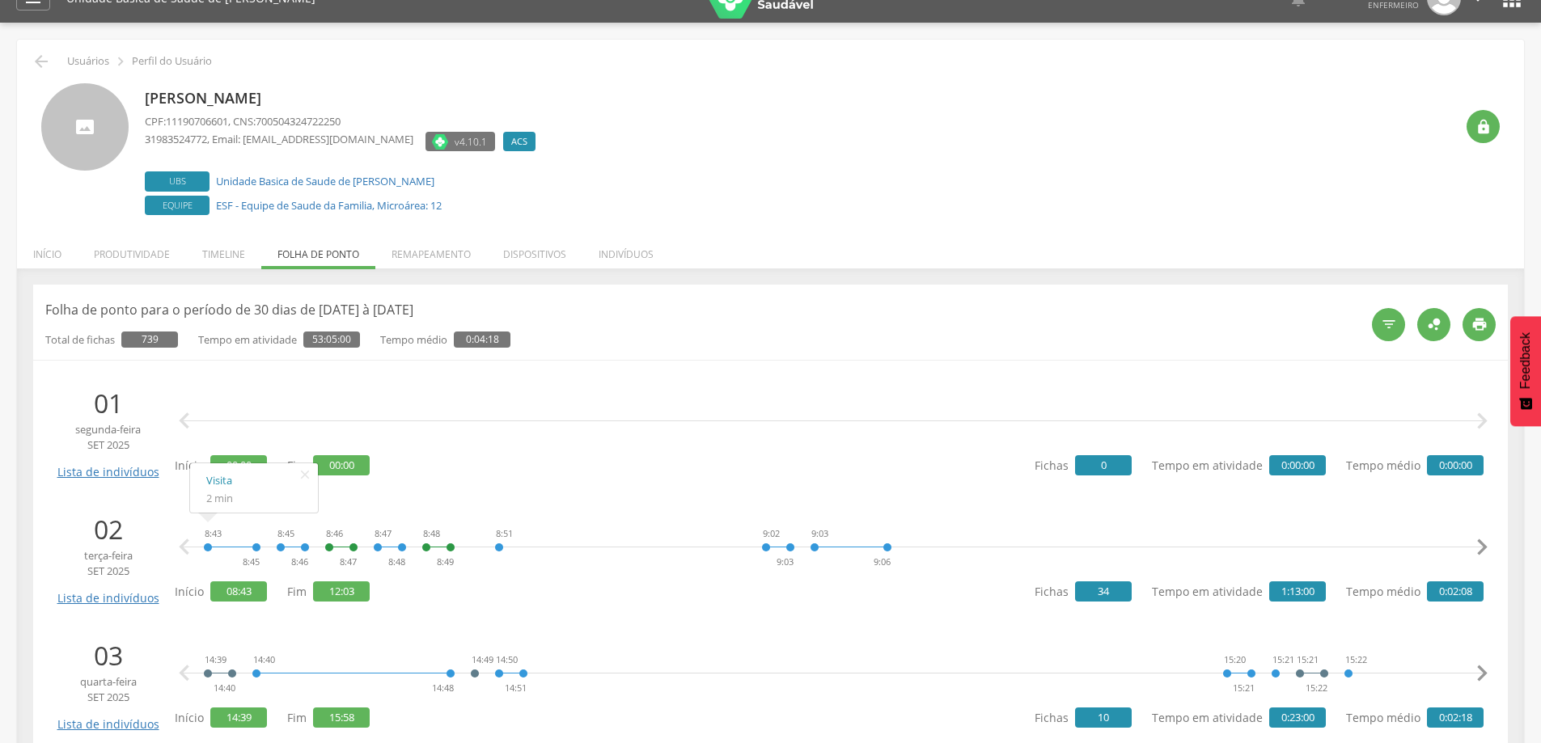
scroll to position [0, 0]
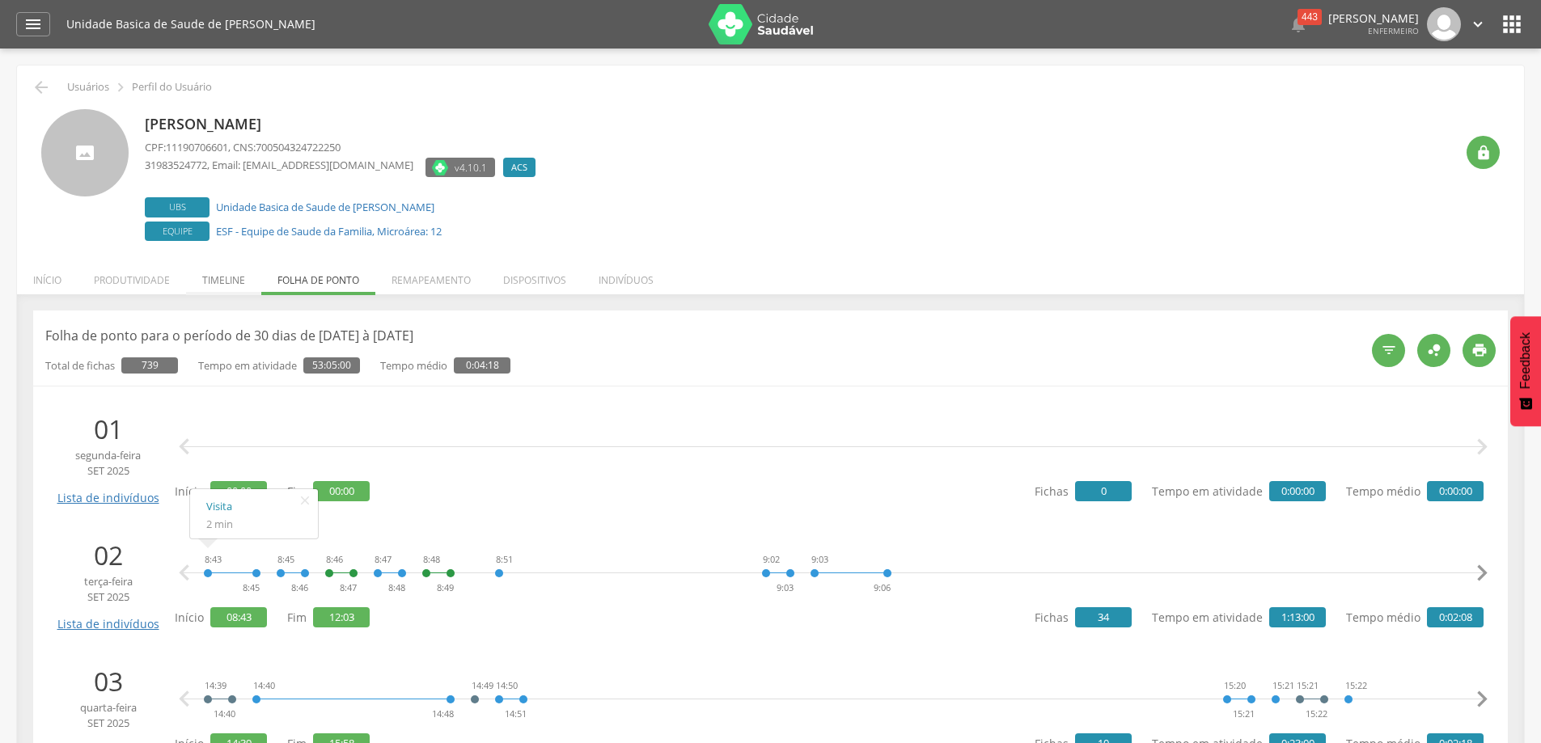
click at [227, 281] on li "Timeline" at bounding box center [223, 276] width 75 height 38
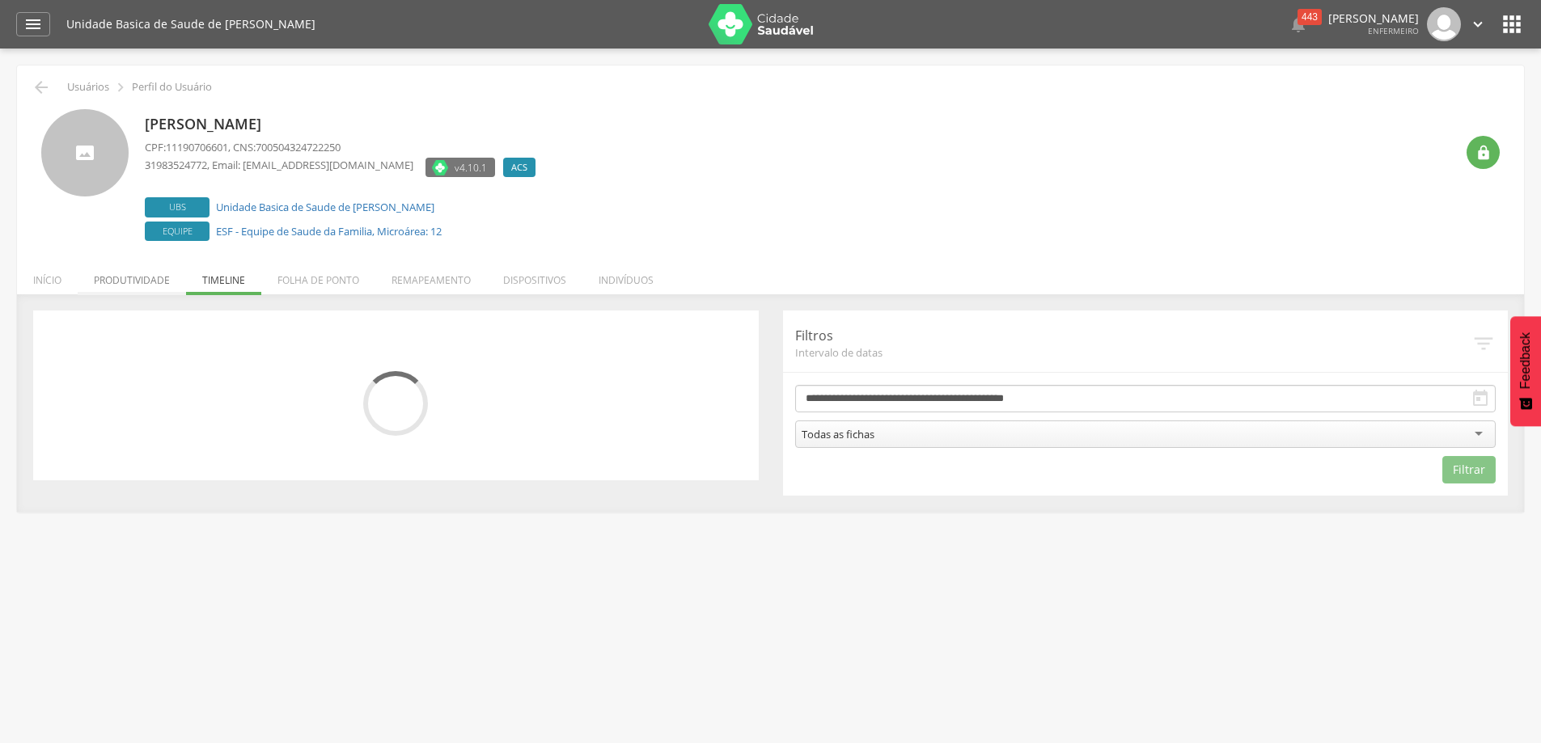
click at [142, 277] on li "Produtividade" at bounding box center [132, 276] width 108 height 38
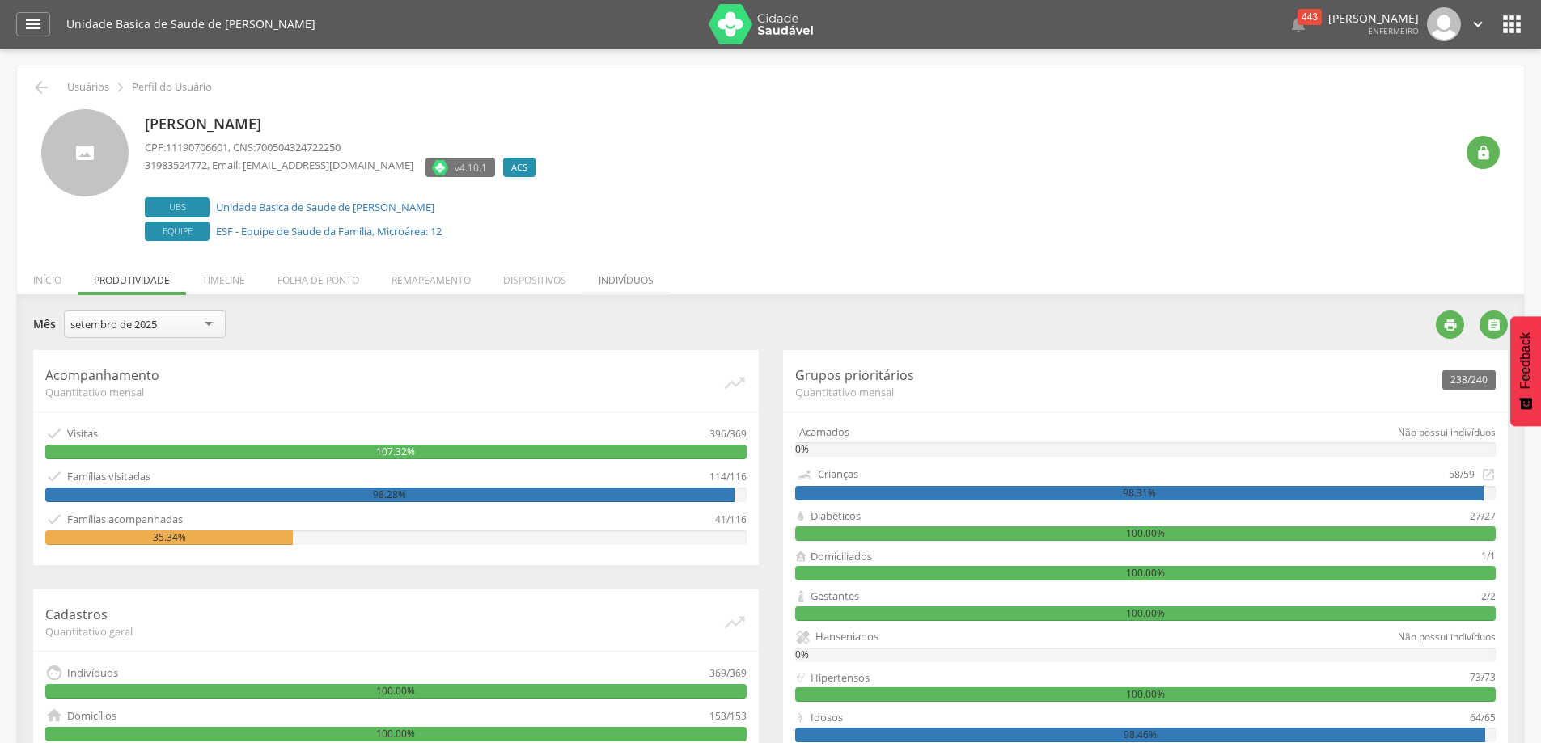
click at [633, 277] on li "Indivíduos" at bounding box center [625, 276] width 87 height 38
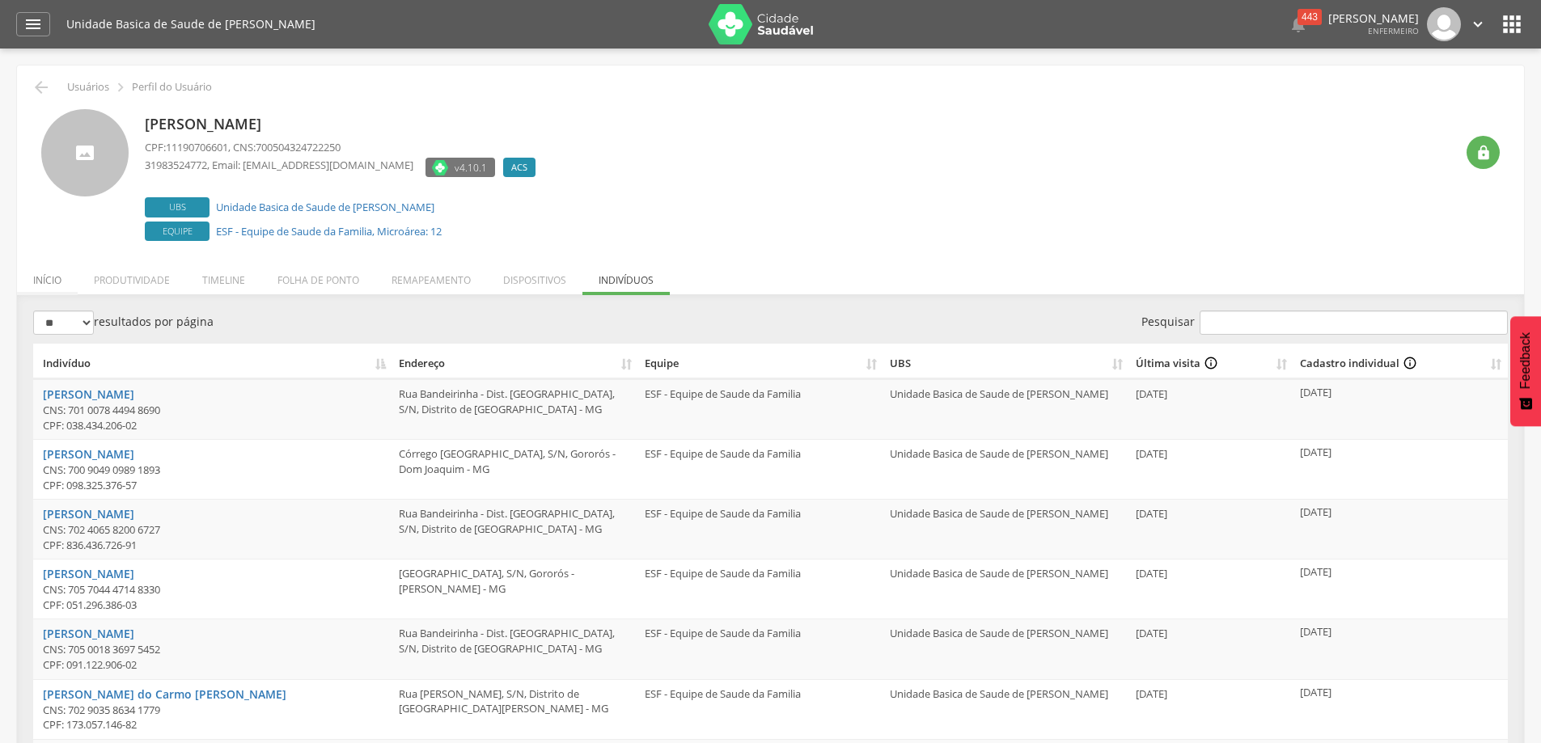
click at [48, 282] on li "Início" at bounding box center [47, 276] width 61 height 38
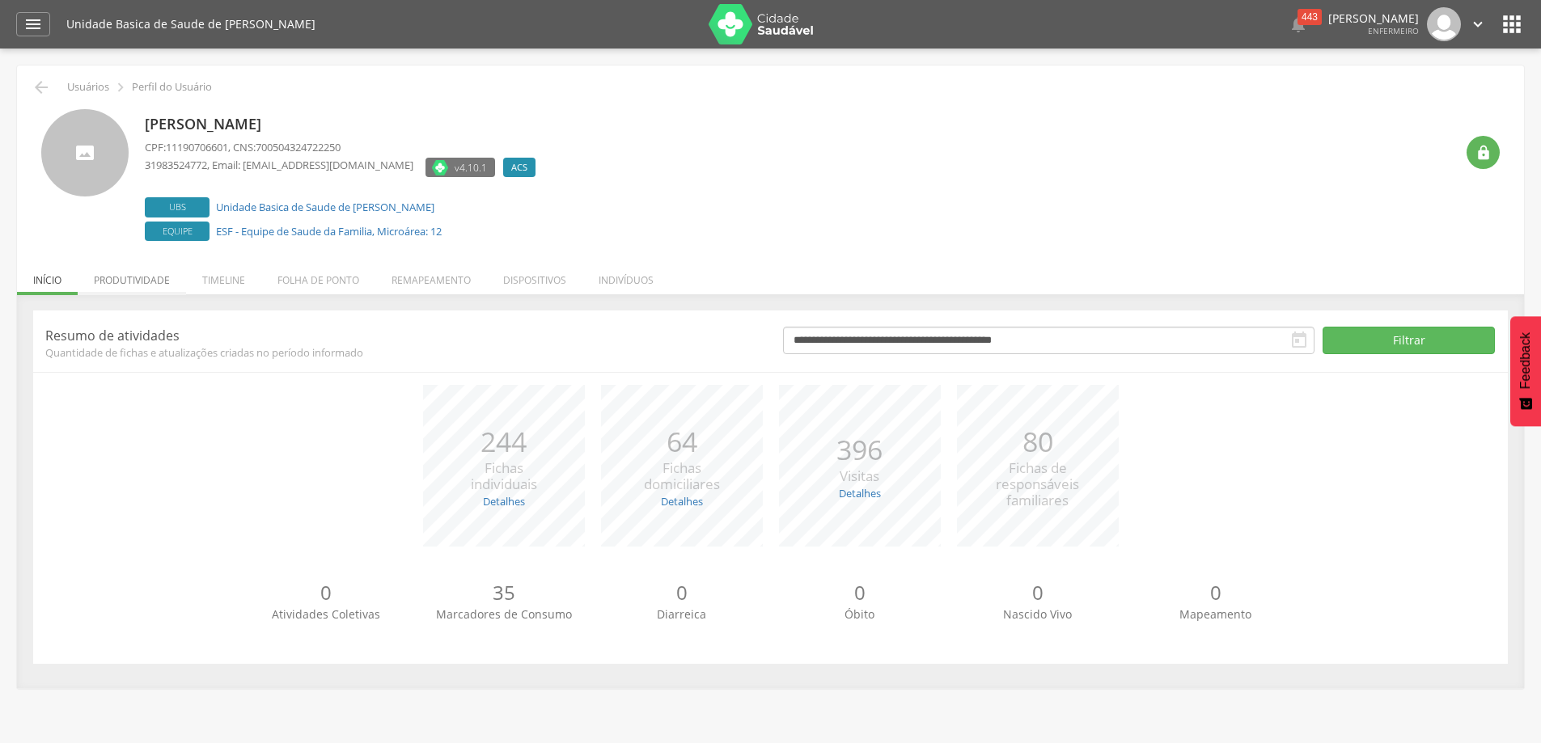
click at [159, 279] on li "Produtividade" at bounding box center [132, 276] width 108 height 38
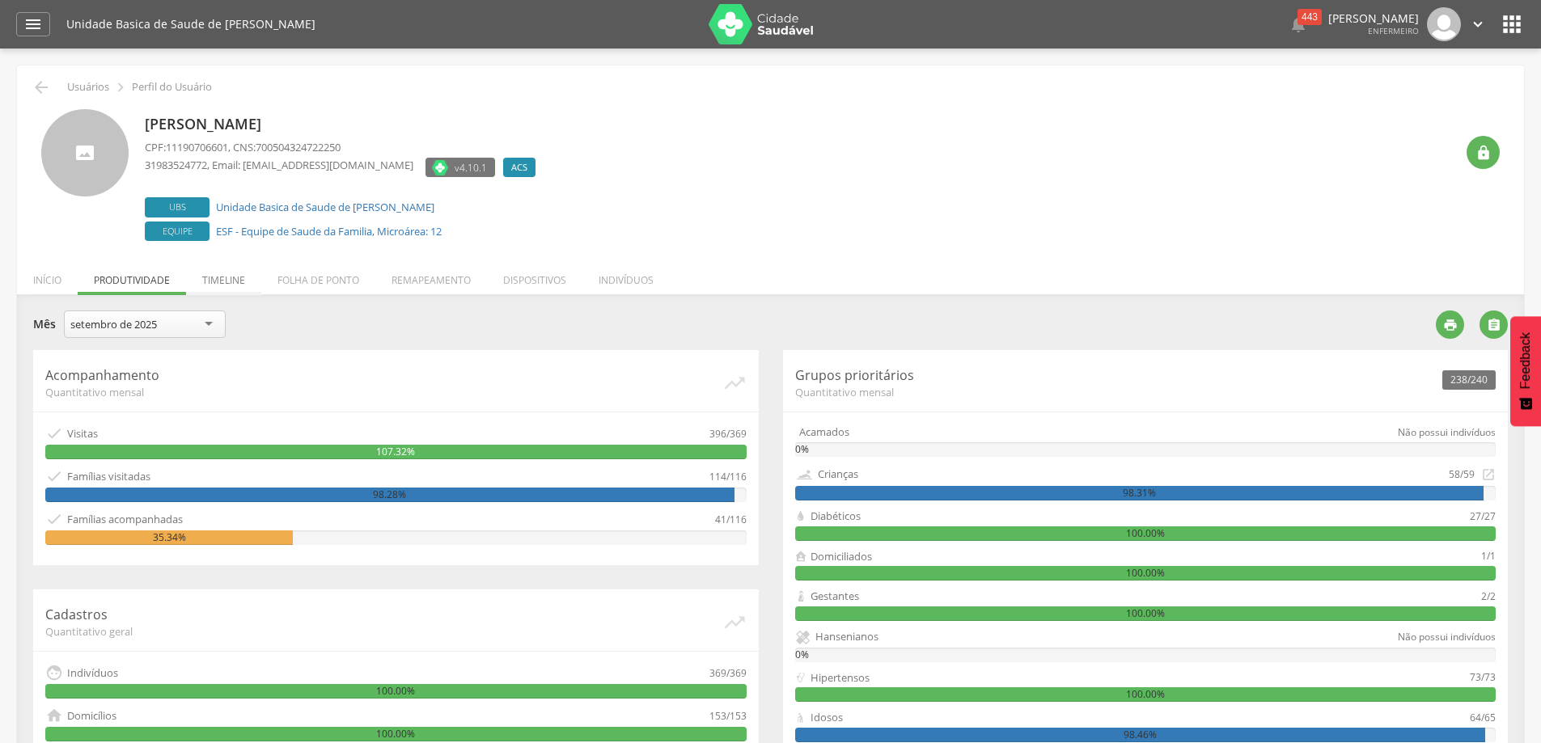
click at [222, 282] on li "Timeline" at bounding box center [223, 276] width 75 height 38
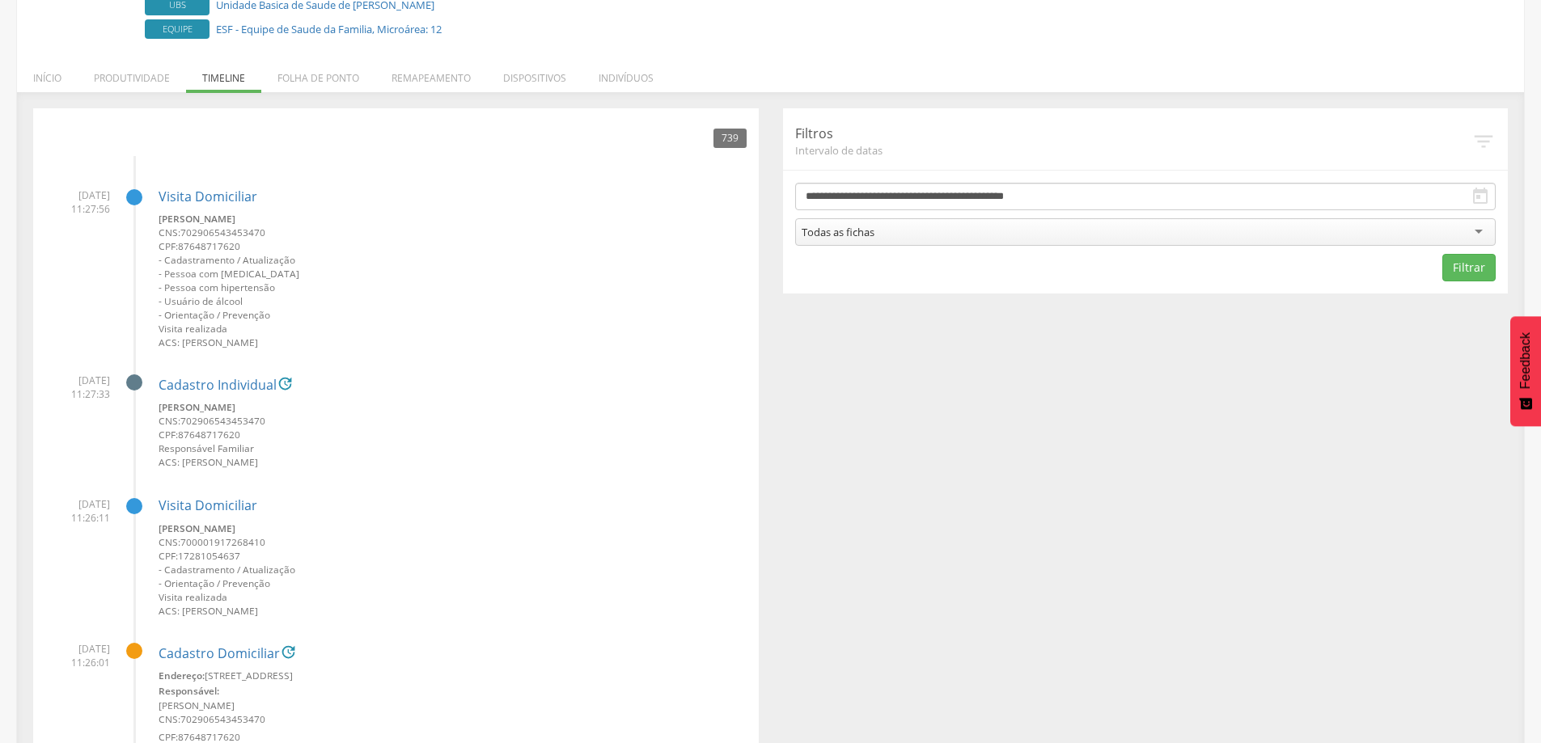
scroll to position [81, 0]
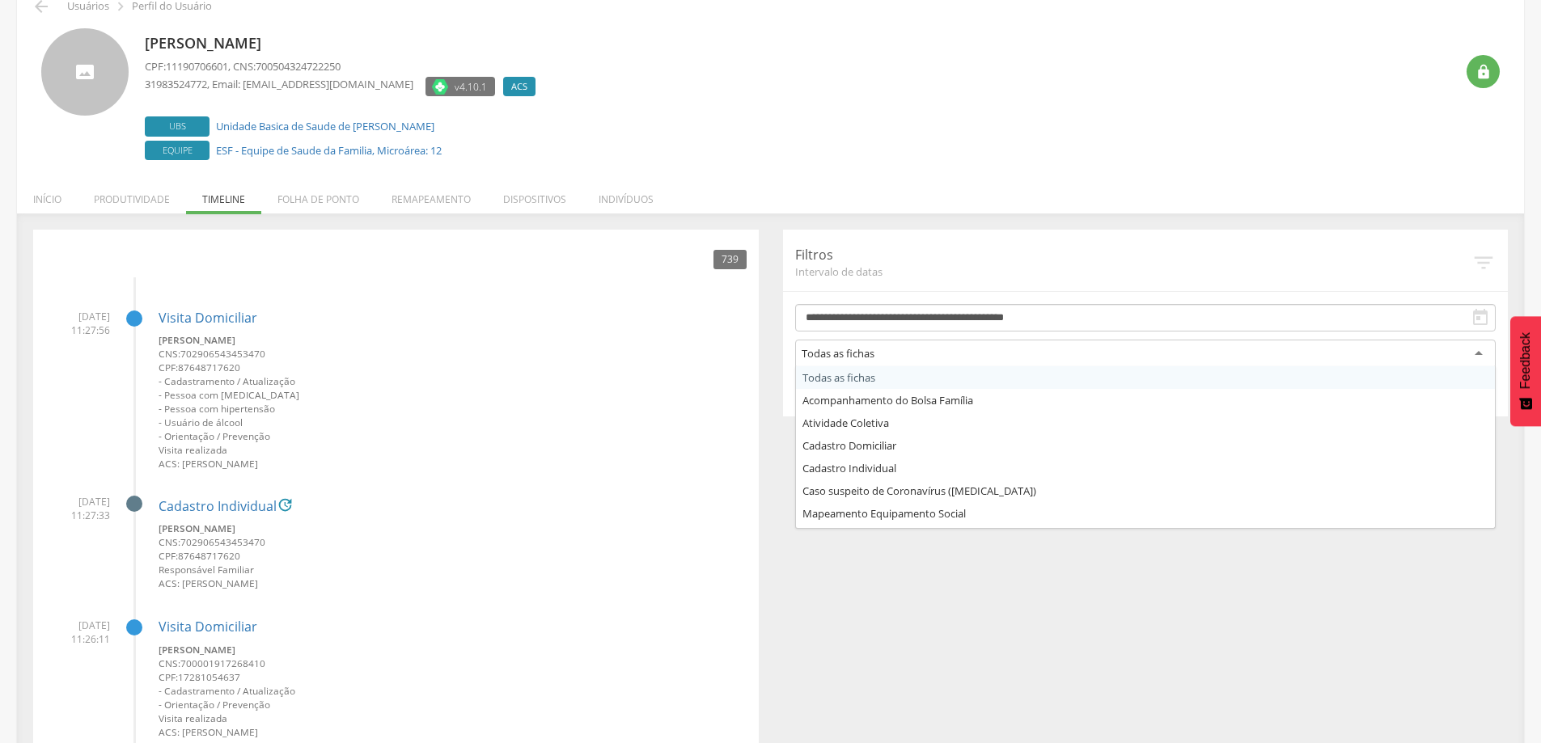
click at [1484, 353] on div "Todas as fichas" at bounding box center [1145, 354] width 701 height 29
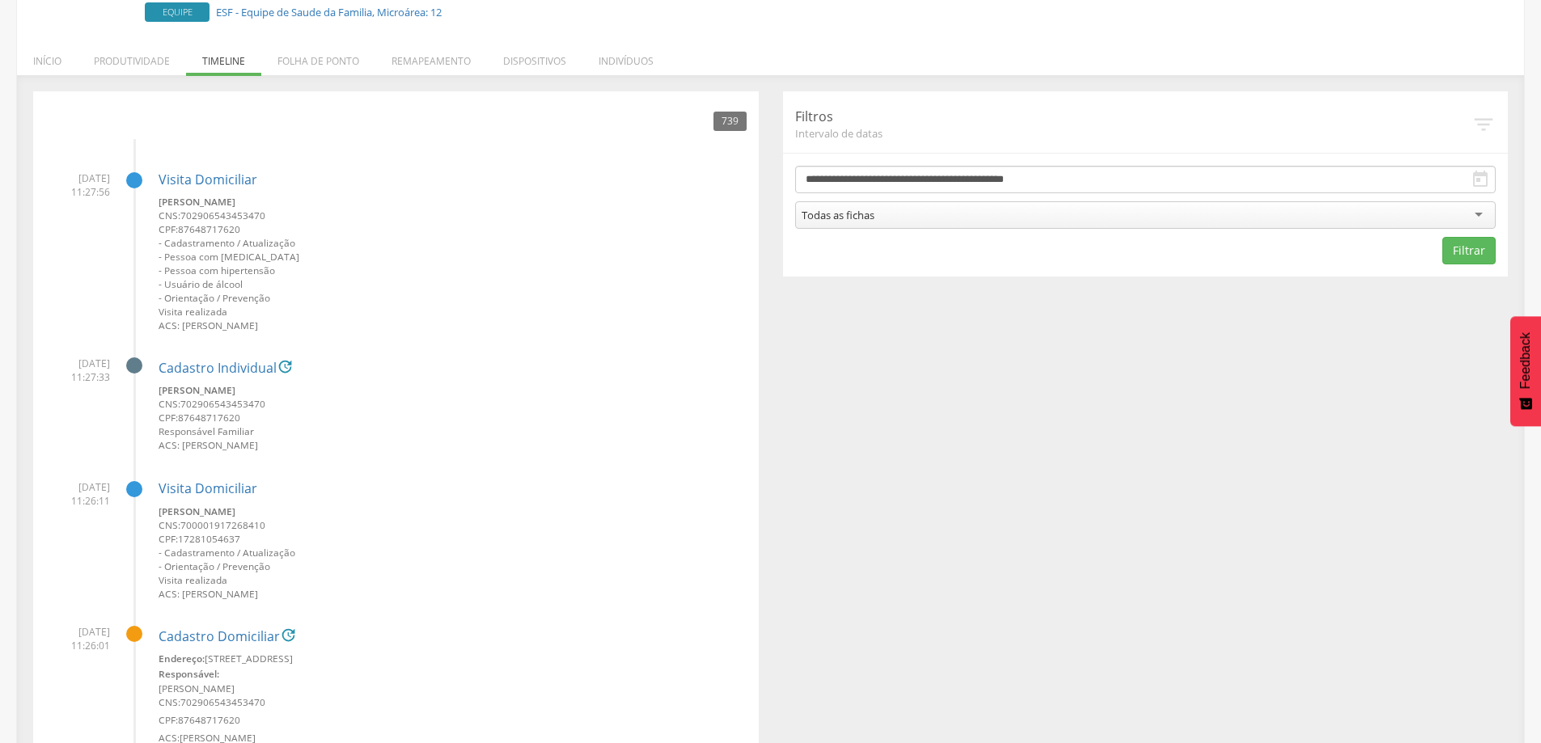
scroll to position [0, 0]
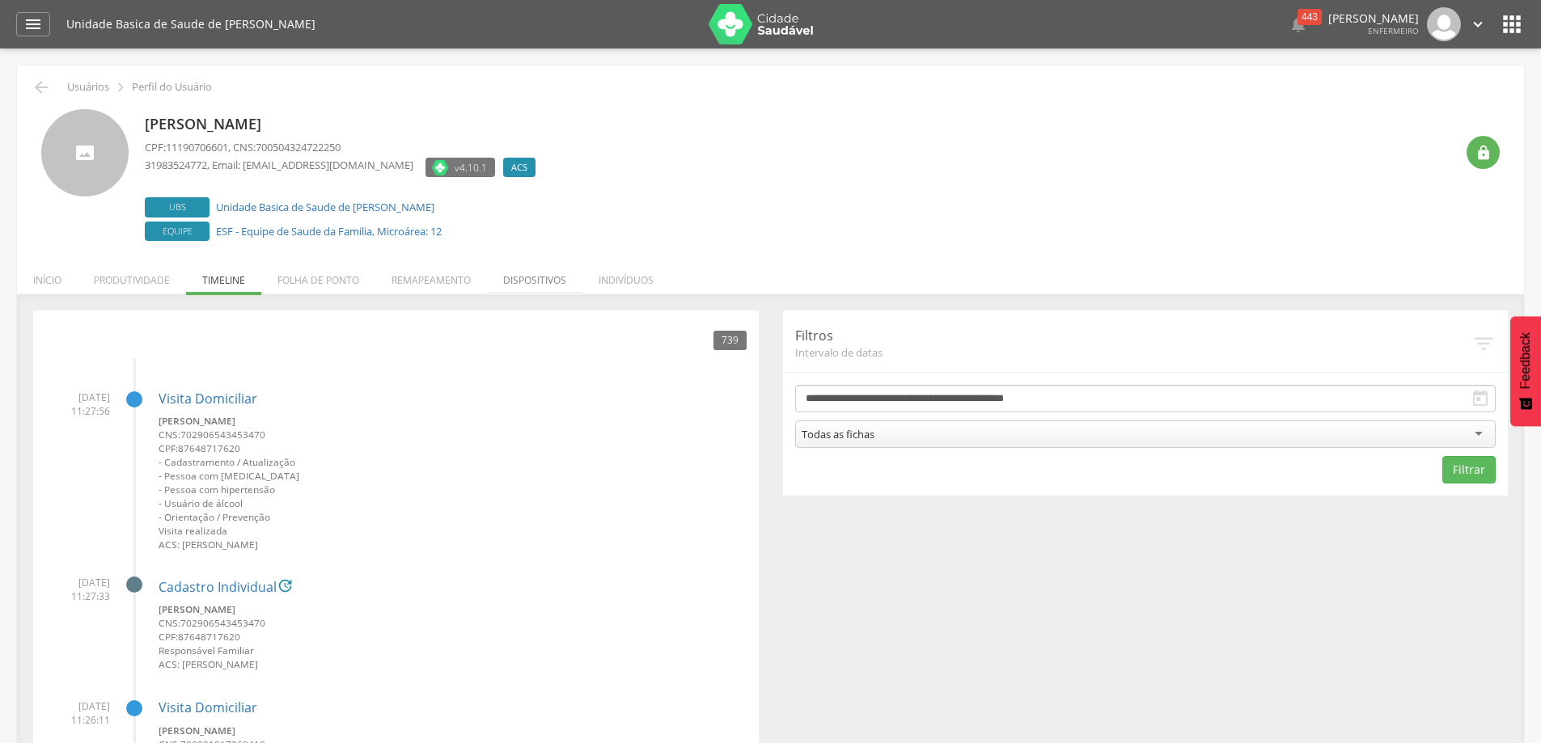
click at [529, 282] on li "Dispositivos" at bounding box center [534, 276] width 95 height 38
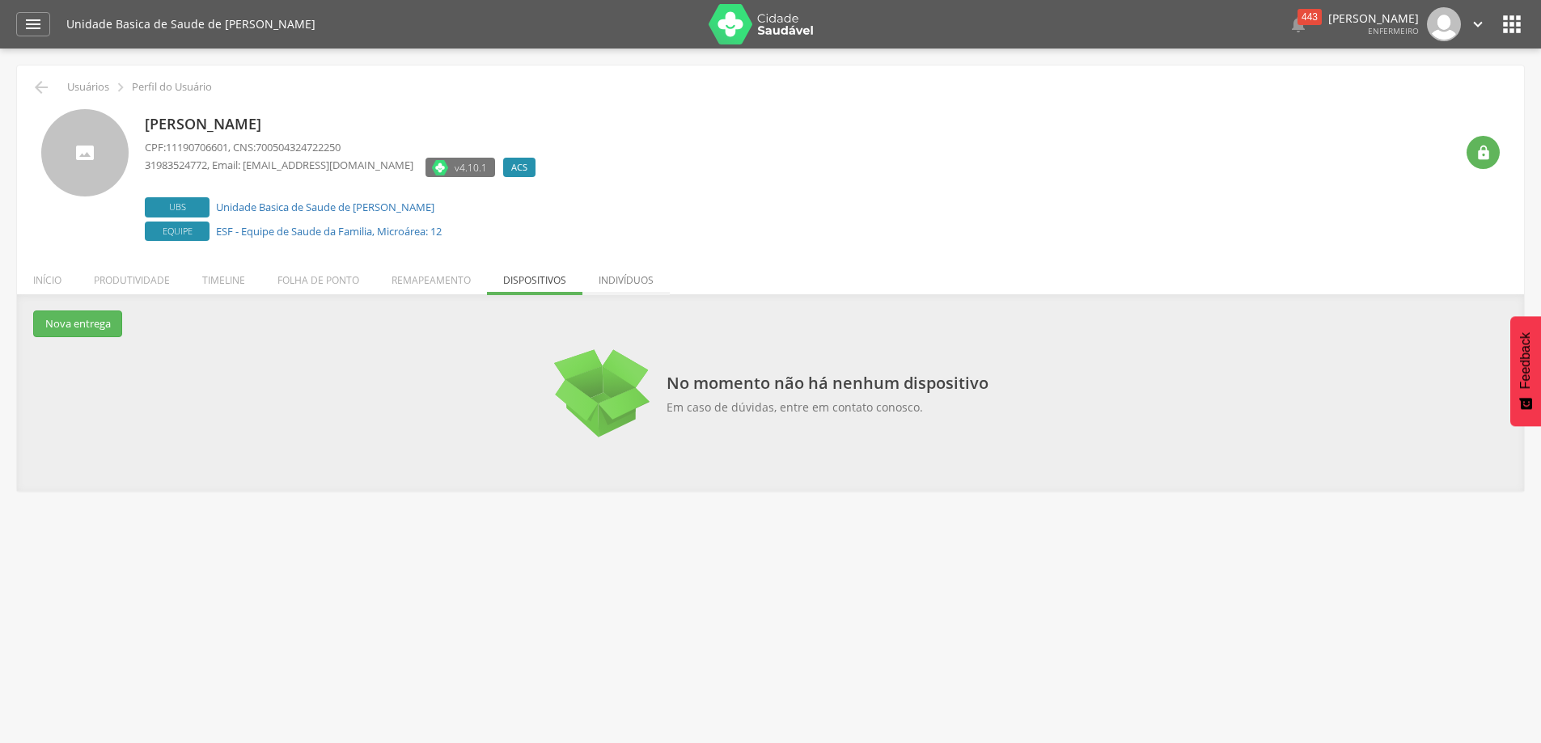
click at [604, 278] on li "Indivíduos" at bounding box center [625, 276] width 87 height 38
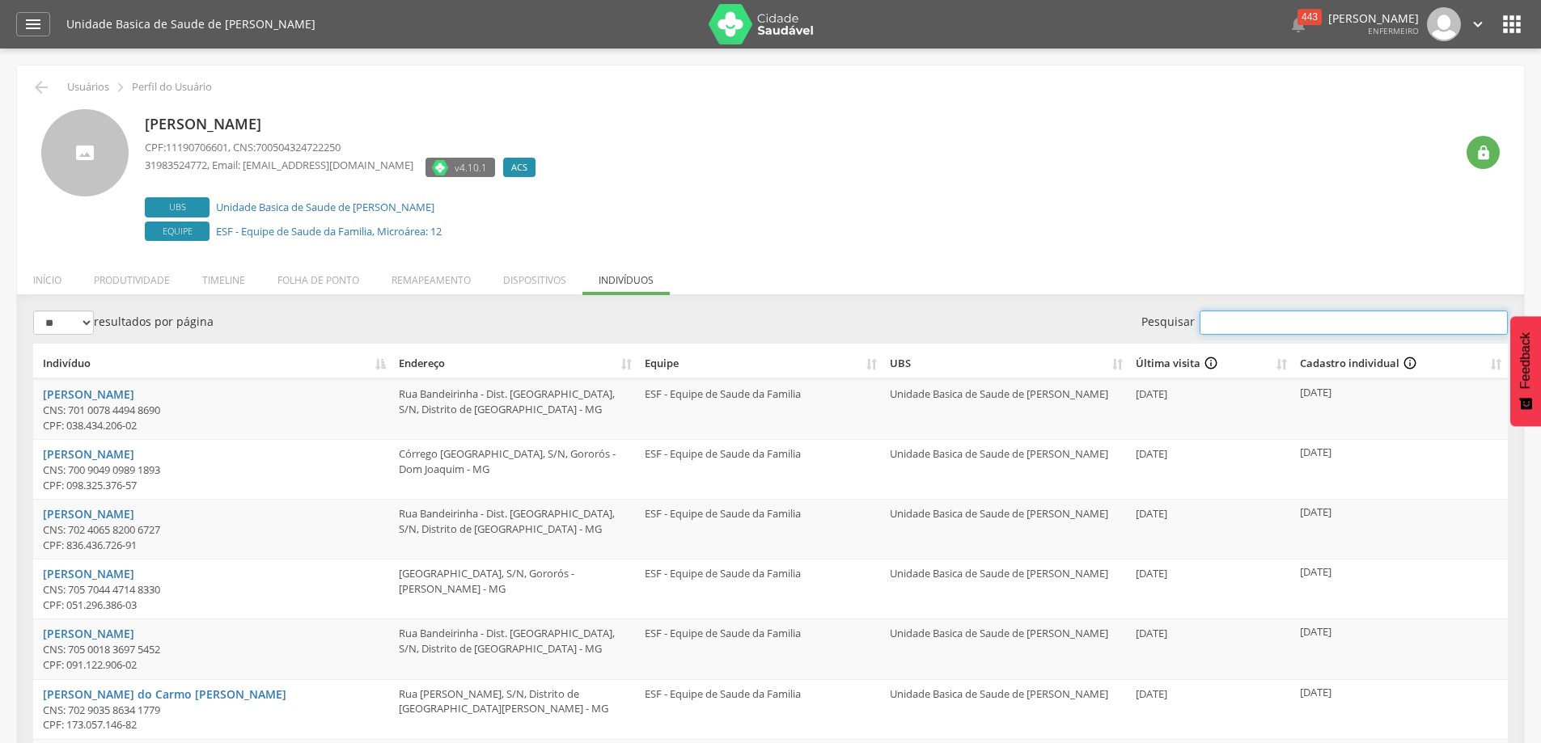
click at [1365, 328] on input "Pesquisar" at bounding box center [1354, 323] width 308 height 24
click at [124, 282] on li "Produtividade" at bounding box center [132, 276] width 108 height 38
